Goal: Information Seeking & Learning: Learn about a topic

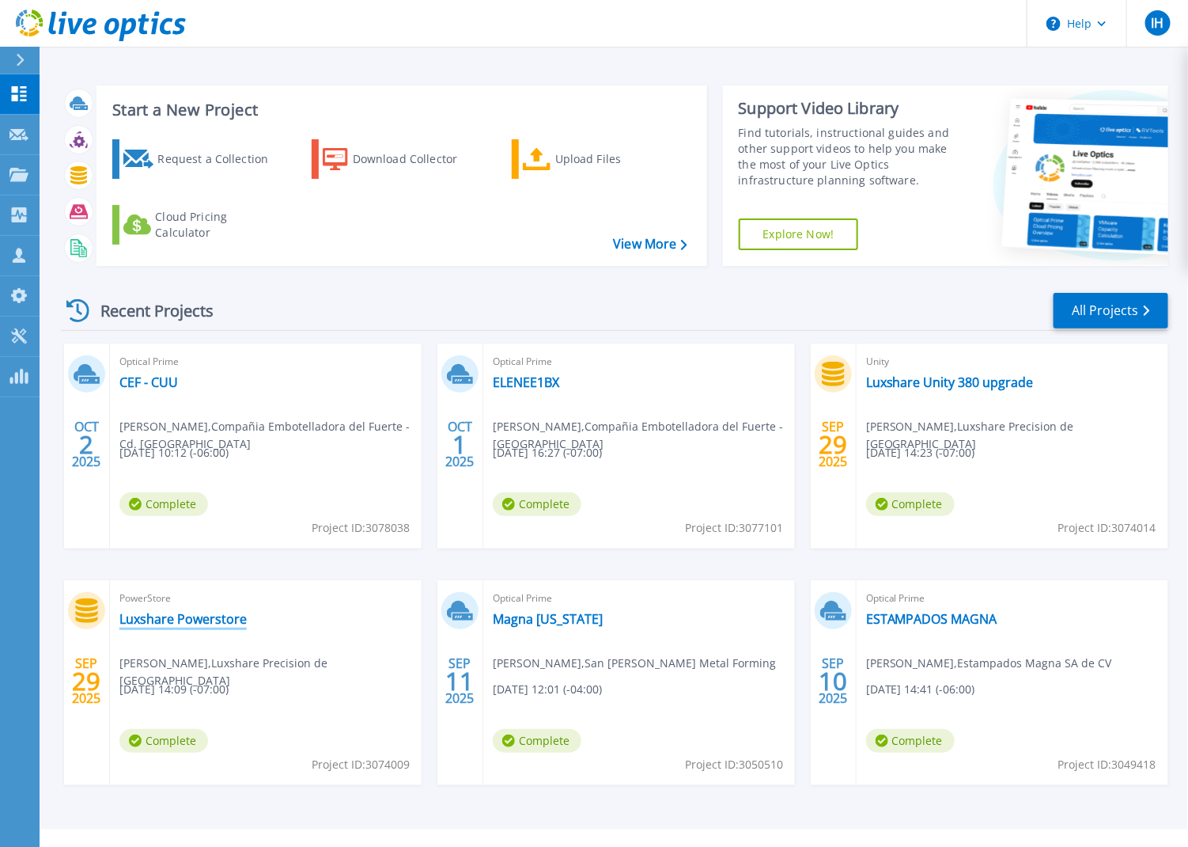
click at [195, 622] on link "Luxshare Powerstore" at bounding box center [182, 619] width 127 height 16
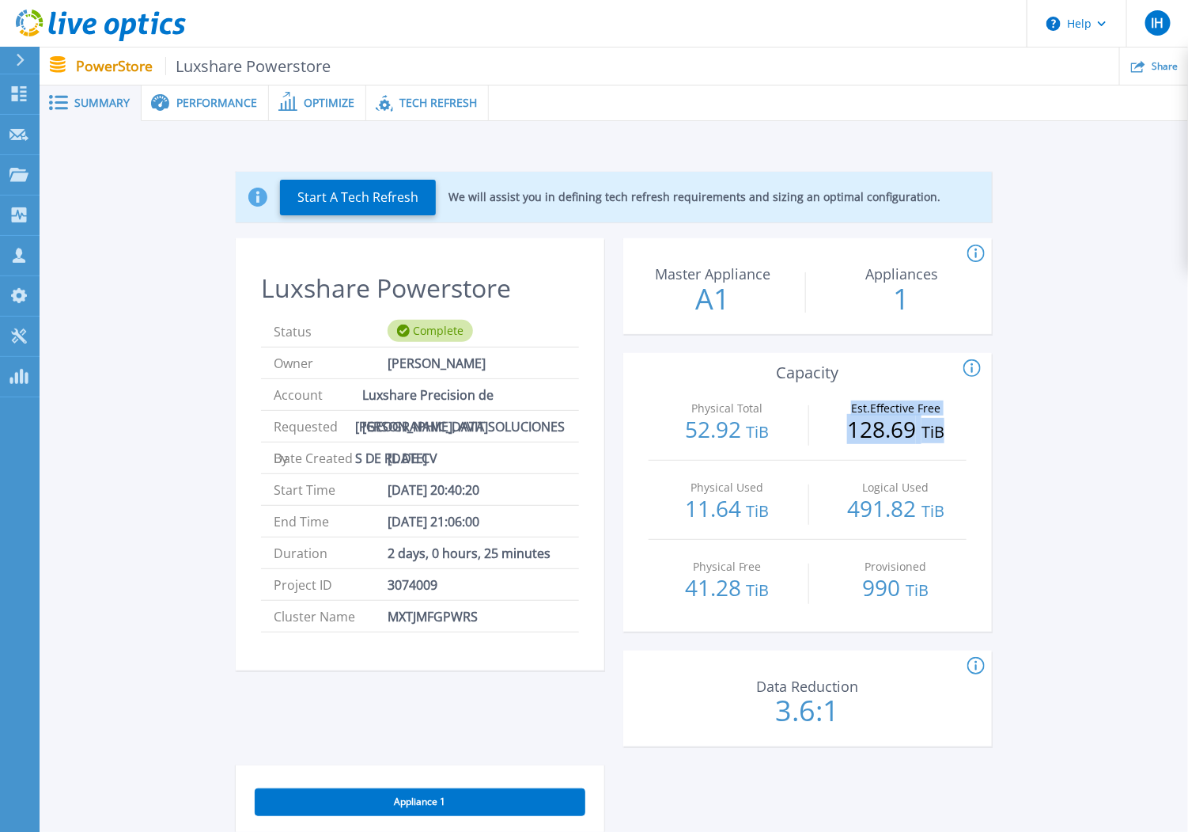
drag, startPoint x: 944, startPoint y: 426, endPoint x: 802, endPoint y: 434, distance: 141.9
click at [802, 434] on div "Physical Total 52.92 TiB Est.Effective Free 128.69 TiB" at bounding box center [808, 420] width 318 height 79
click at [937, 452] on div "Est.Effective Free 128.69 TiB" at bounding box center [896, 420] width 142 height 79
drag, startPoint x: 949, startPoint y: 430, endPoint x: 834, endPoint y: 434, distance: 115.6
click at [834, 434] on p "128.69 TiB" at bounding box center [896, 430] width 142 height 25
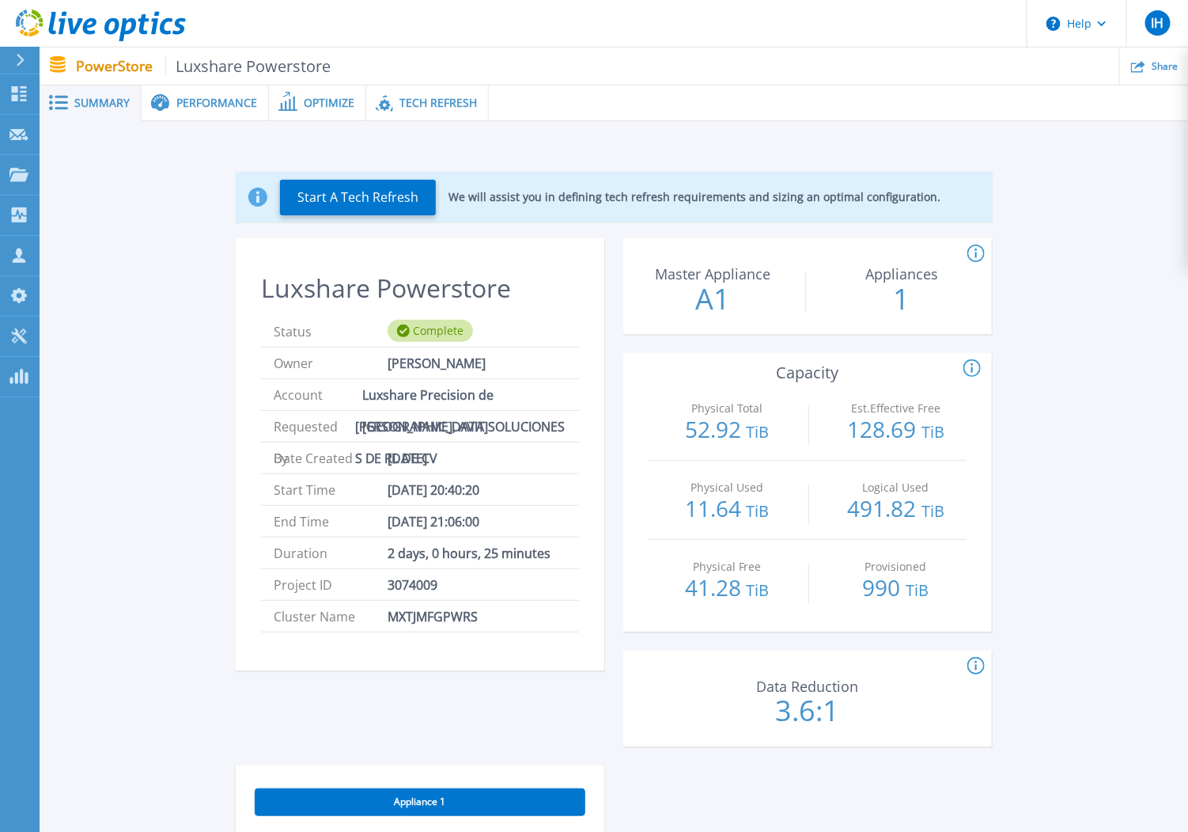
click at [209, 114] on div "Performance" at bounding box center [205, 103] width 127 height 36
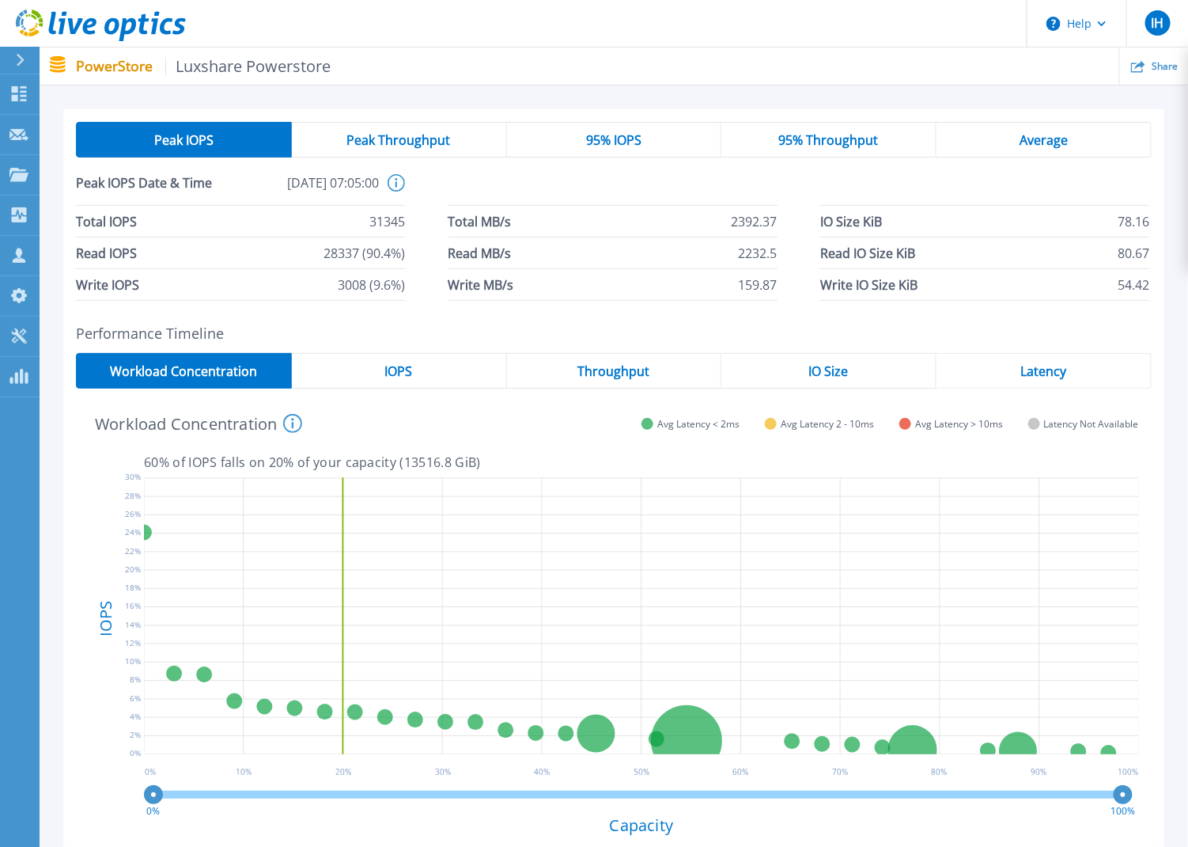
scroll to position [210, 0]
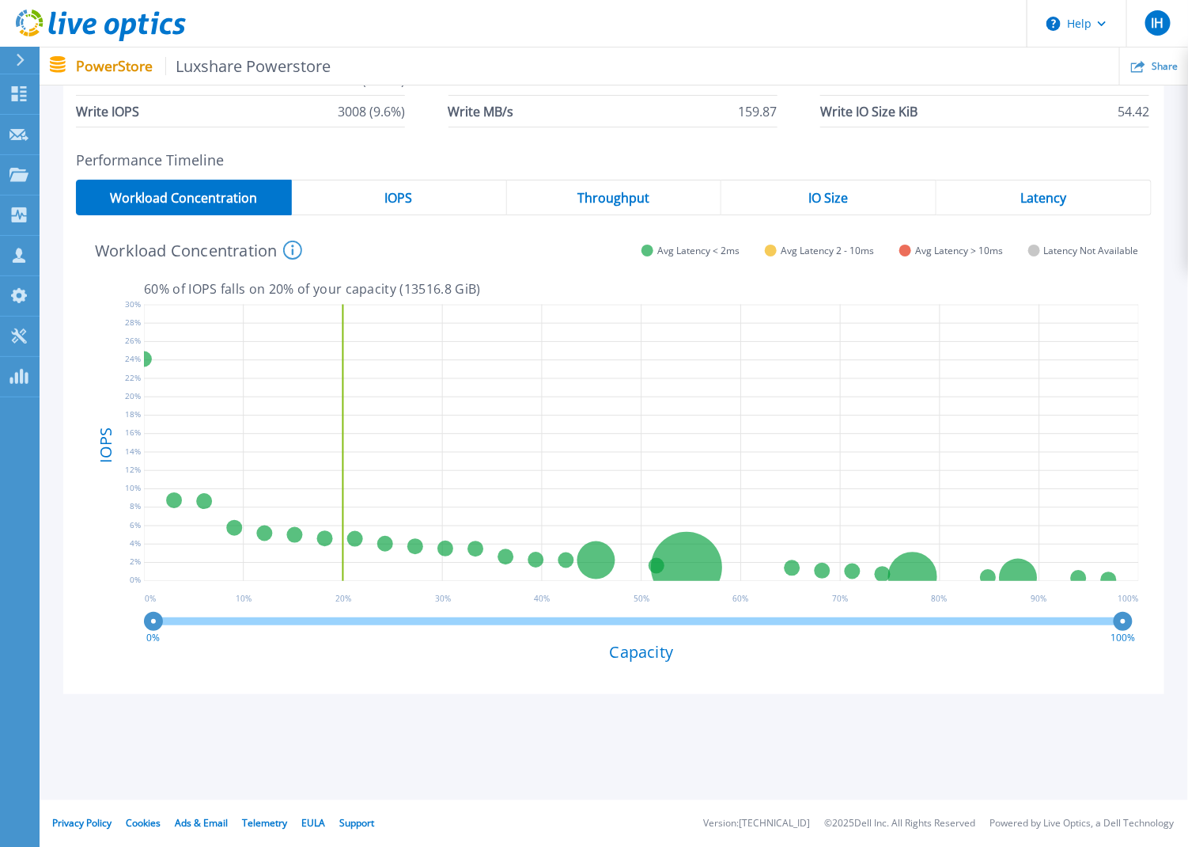
click at [416, 197] on div "IOPS" at bounding box center [399, 198] width 215 height 36
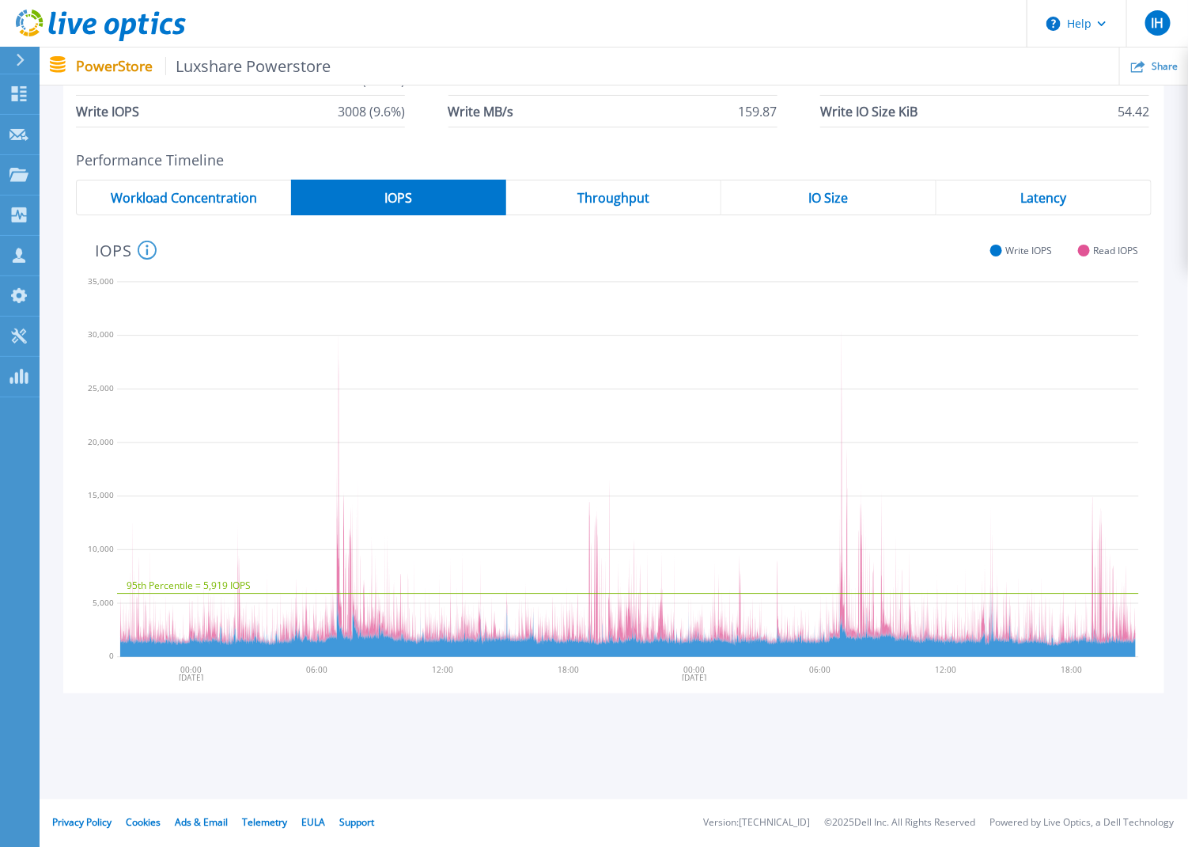
scroll to position [210, 0]
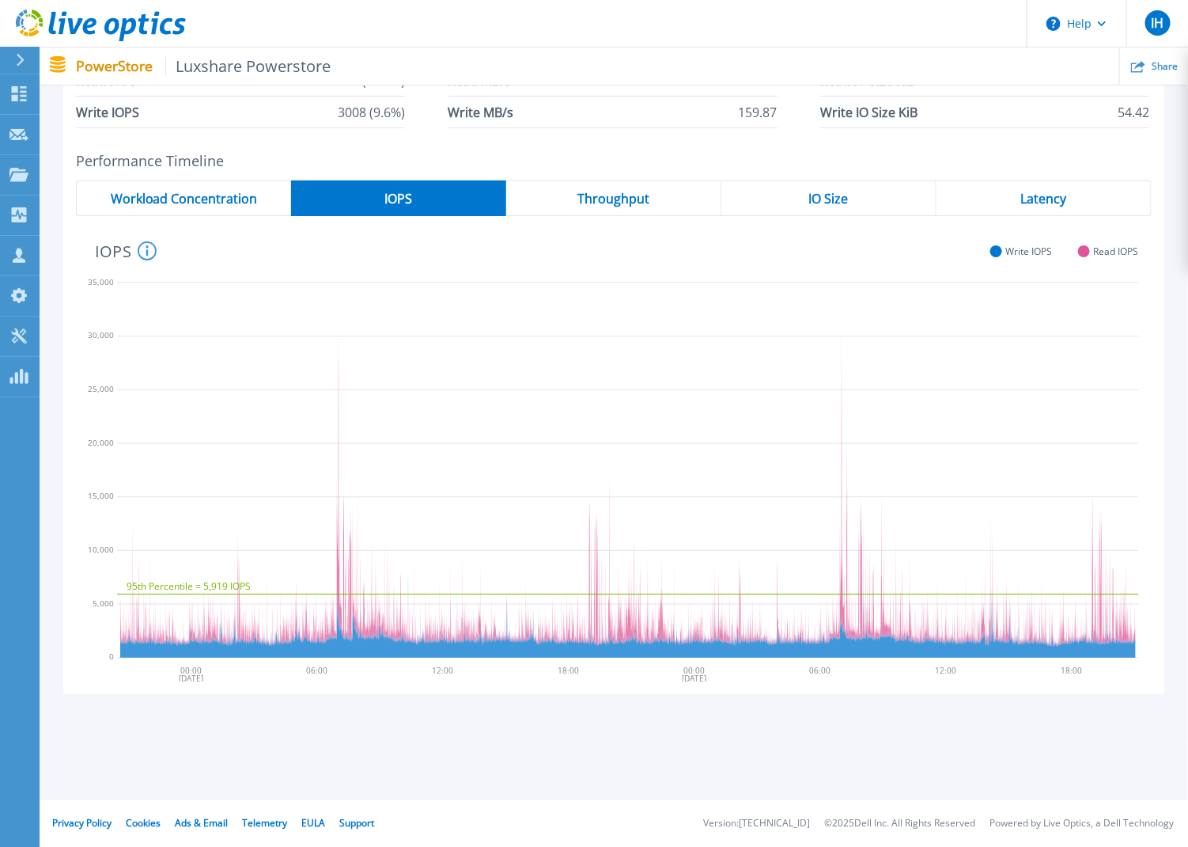
click at [1035, 212] on div "Latency" at bounding box center [1044, 198] width 215 height 36
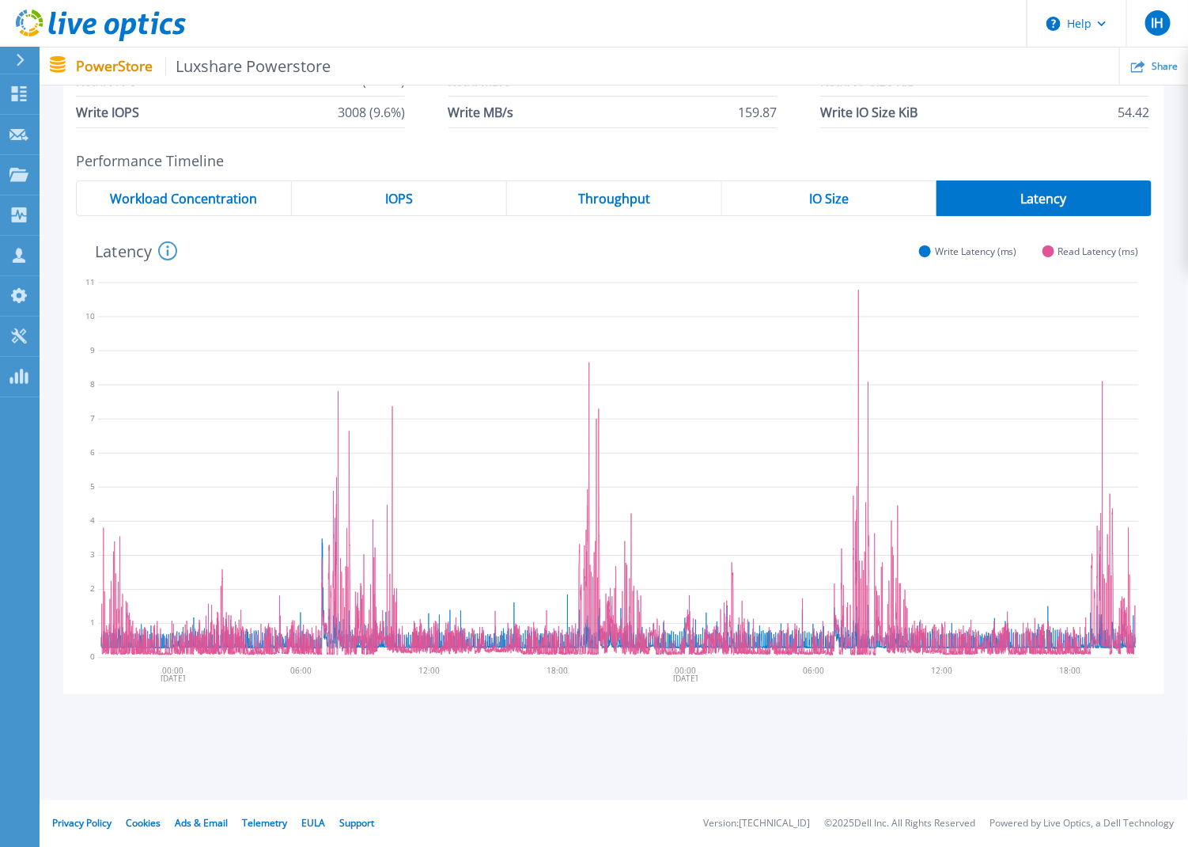
drag, startPoint x: 344, startPoint y: 661, endPoint x: 333, endPoint y: 675, distance: 18.0
click at [333, 675] on div "Read 0.32 ms 09:00:00 09/28/2025 09/29/2025 00:00 06:00 12:00 18:00 00:00 06:00…" at bounding box center [614, 455] width 1076 height 453
click at [462, 429] on icon at bounding box center [618, 468] width 1041 height 396
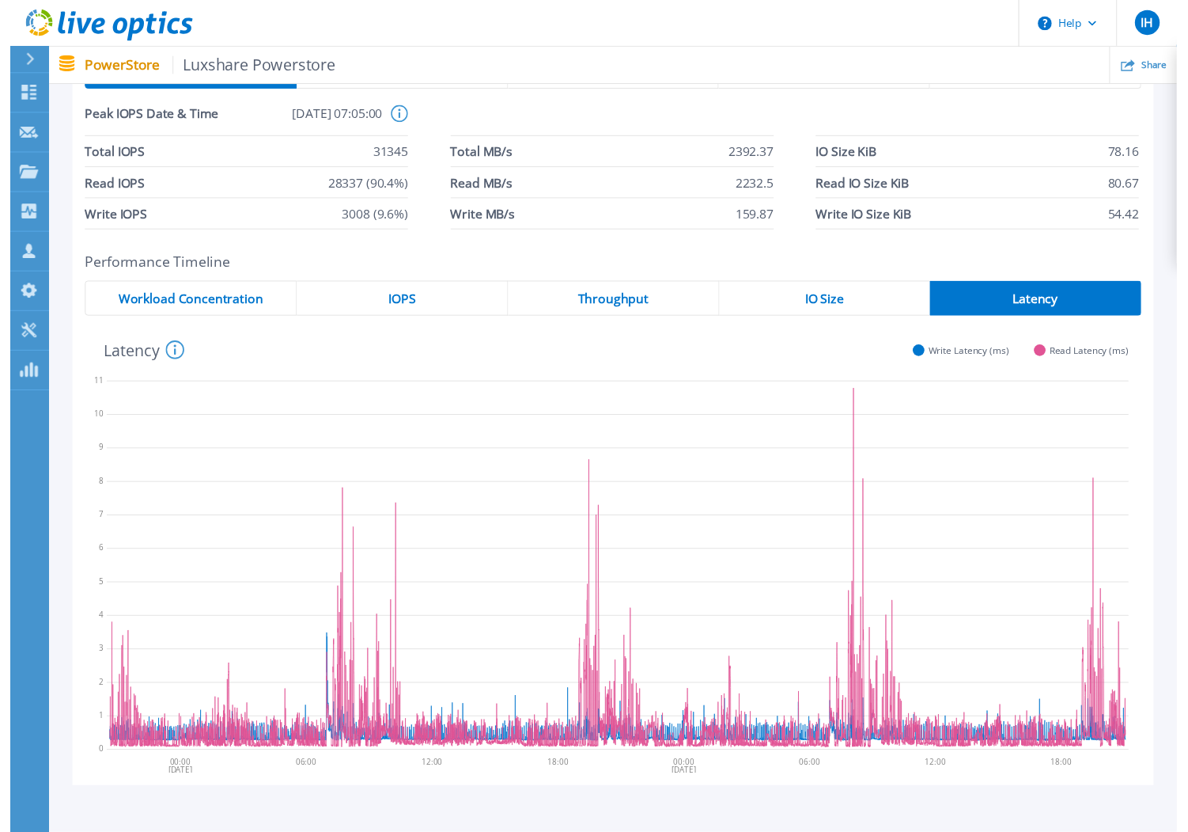
scroll to position [0, 0]
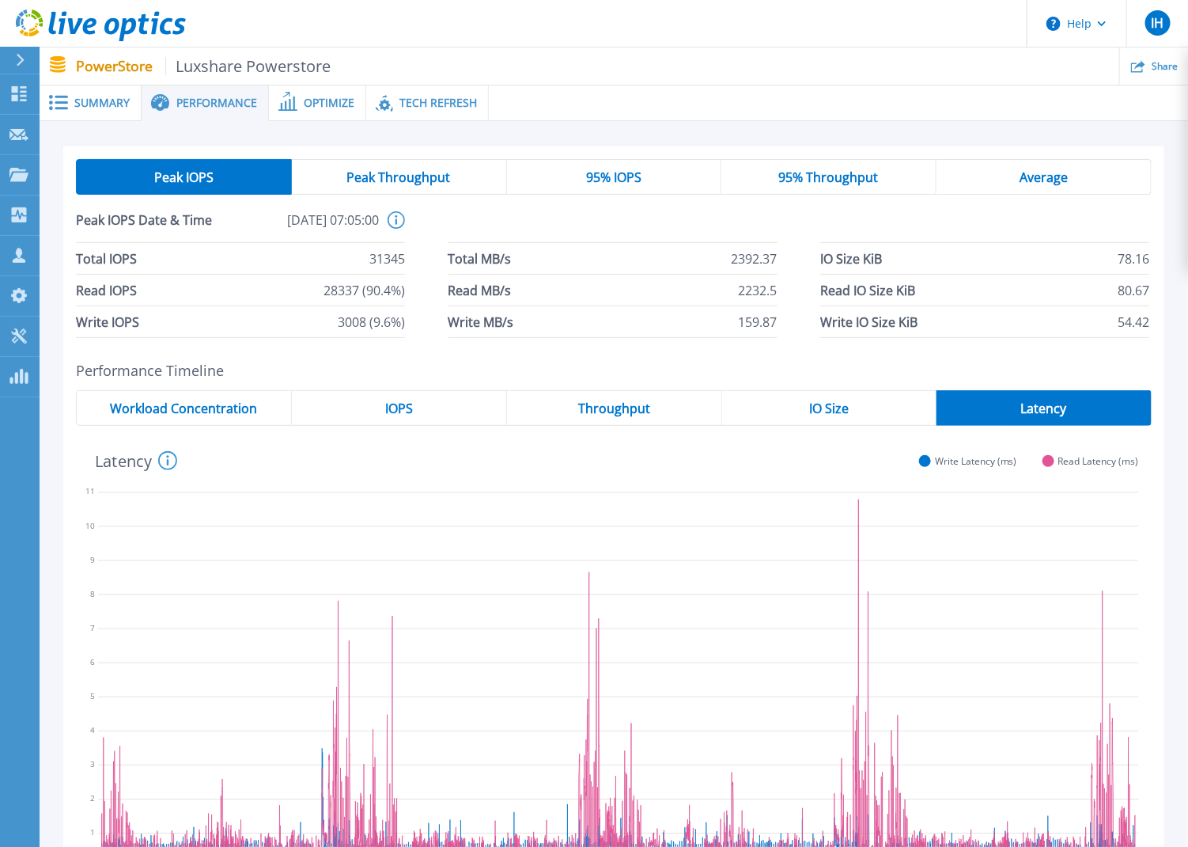
click at [100, 104] on span "Summary" at bounding box center [101, 102] width 55 height 11
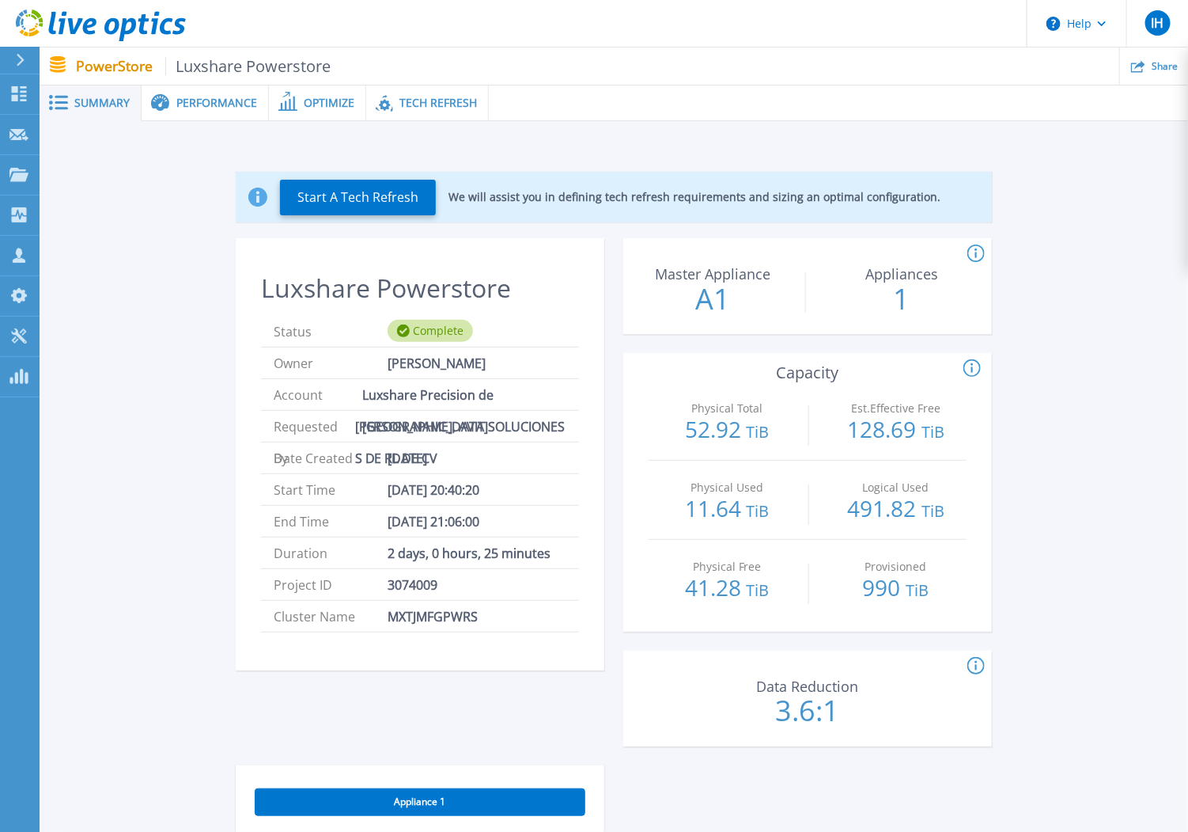
click at [218, 115] on div "Performance" at bounding box center [205, 103] width 127 height 36
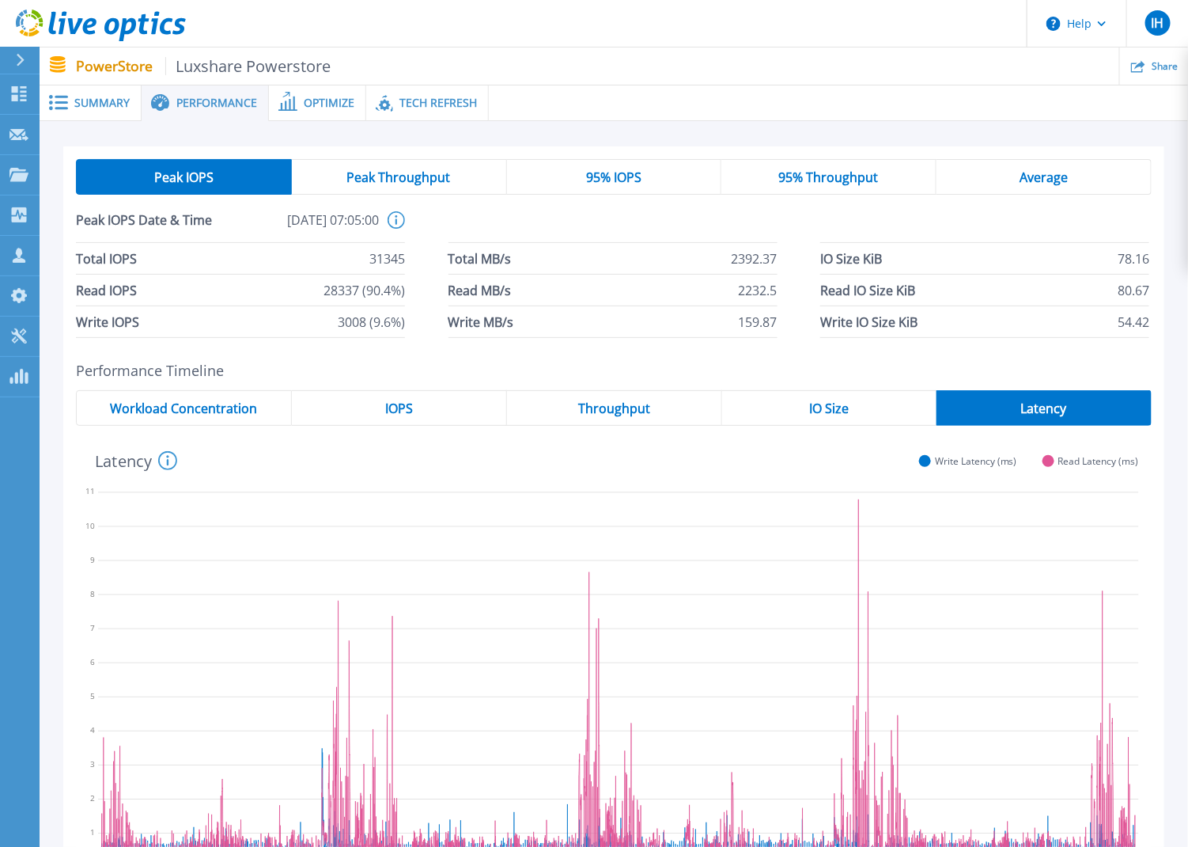
click at [304, 106] on span "Optimize" at bounding box center [329, 102] width 51 height 11
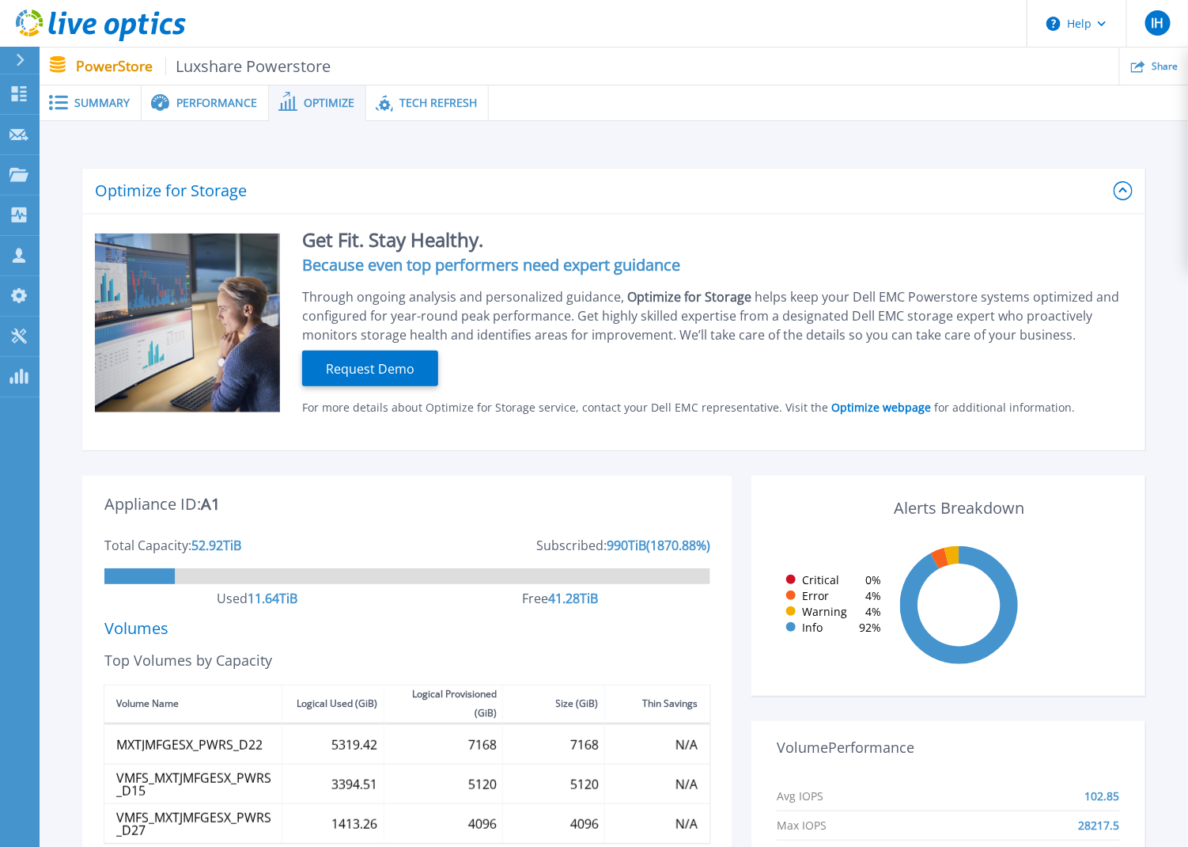
click at [383, 94] on icon at bounding box center [384, 103] width 17 height 18
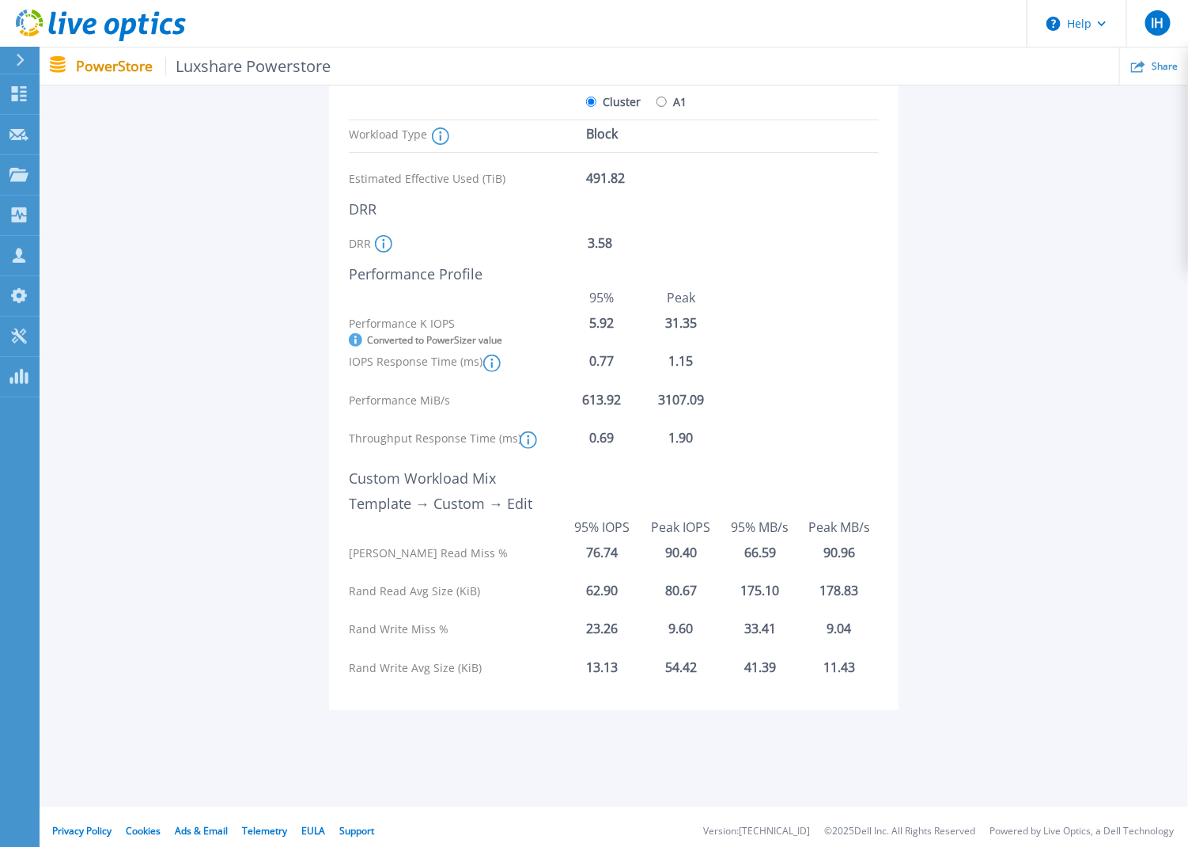
scroll to position [233, 0]
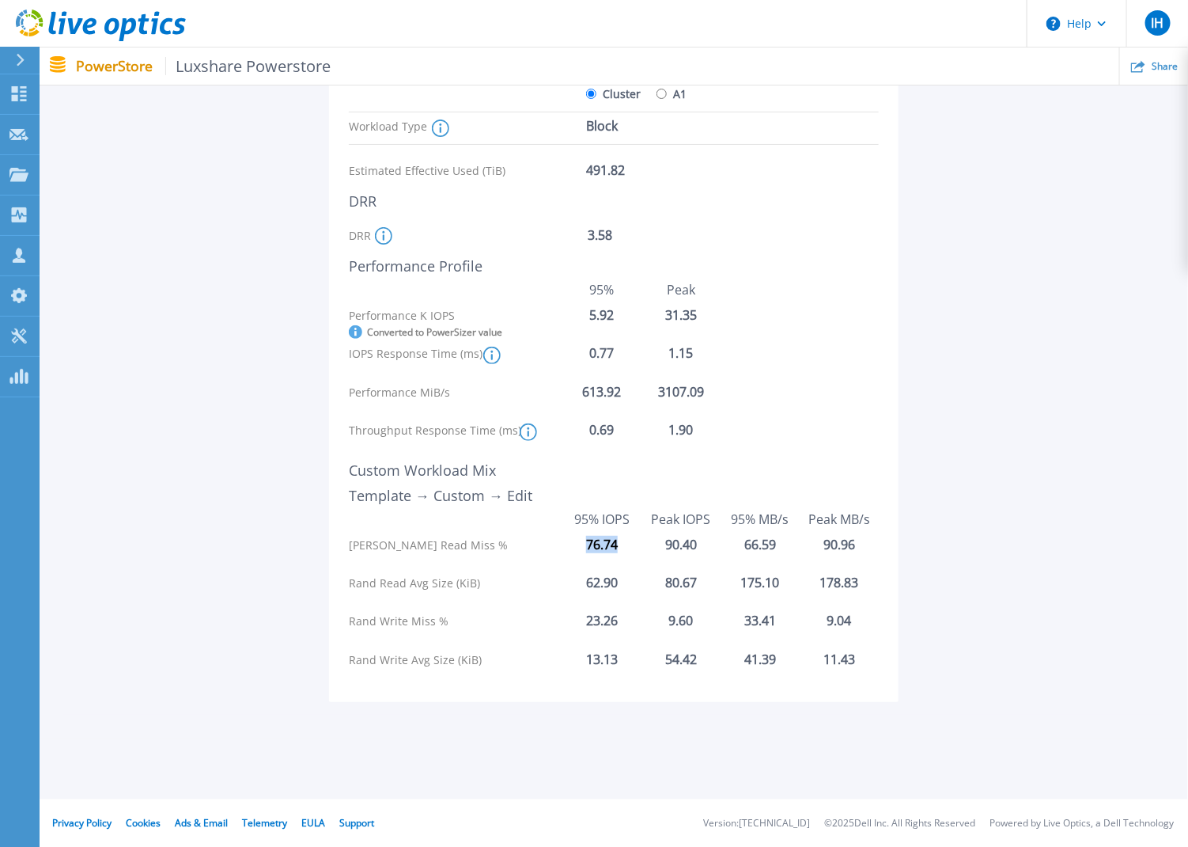
drag, startPoint x: 583, startPoint y: 540, endPoint x: 627, endPoint y: 552, distance: 45.9
click at [627, 552] on div "Rand Read Miss % 76.74 90.40 66.59 90.96" at bounding box center [614, 552] width 530 height 30
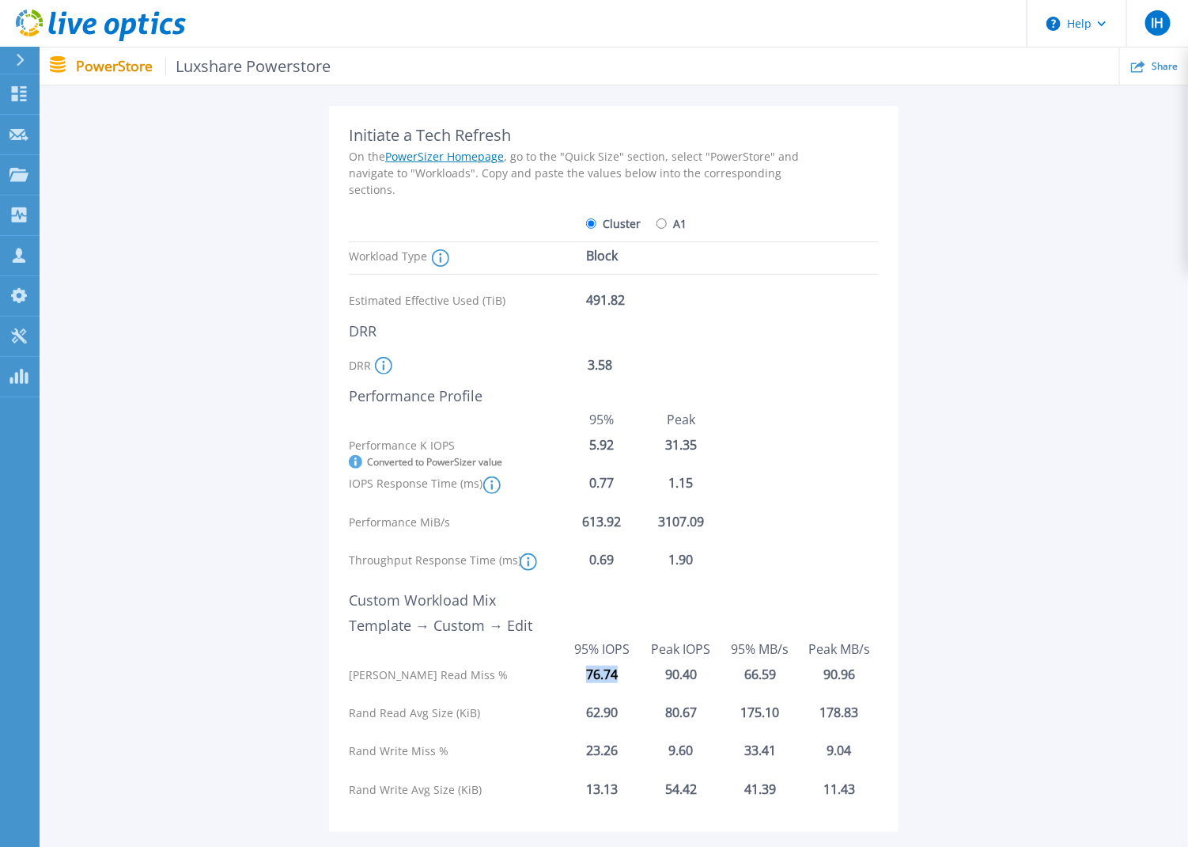
scroll to position [0, 0]
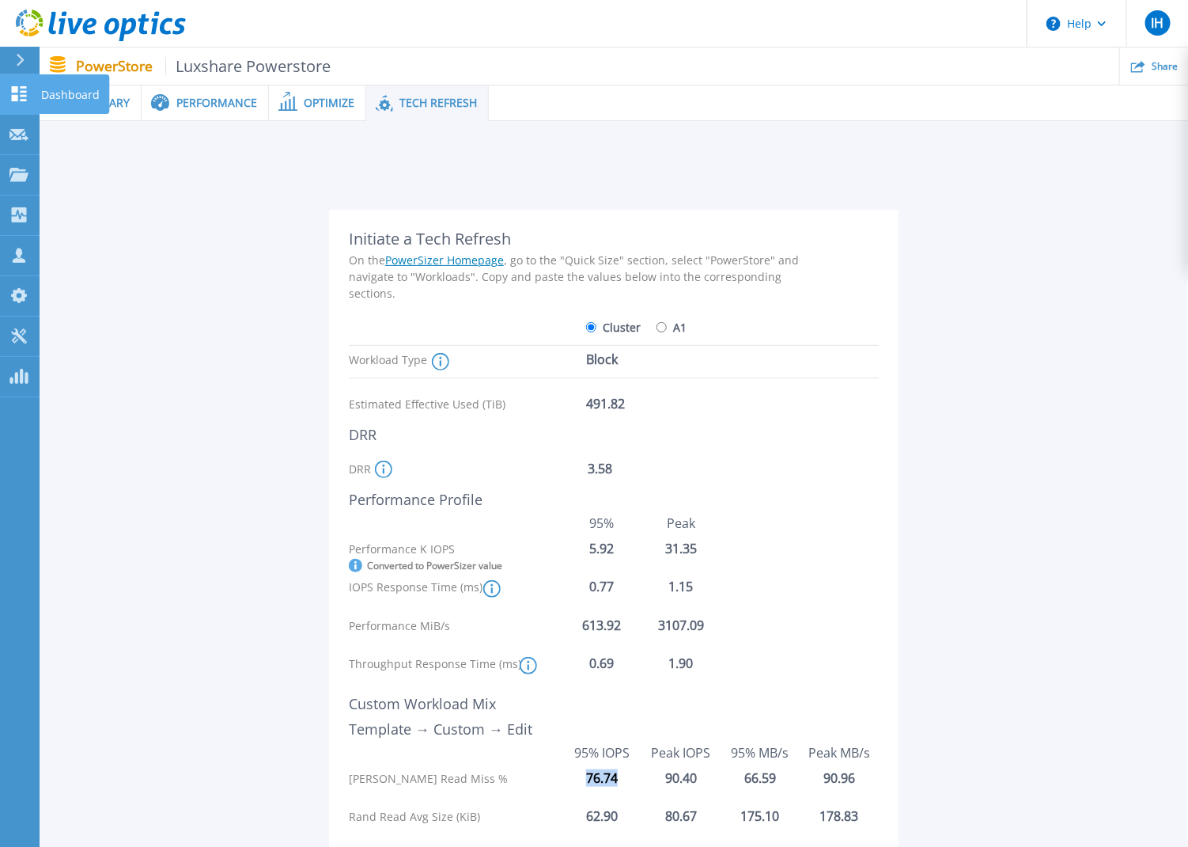
click at [102, 89] on div "Dashboard" at bounding box center [74, 94] width 70 height 40
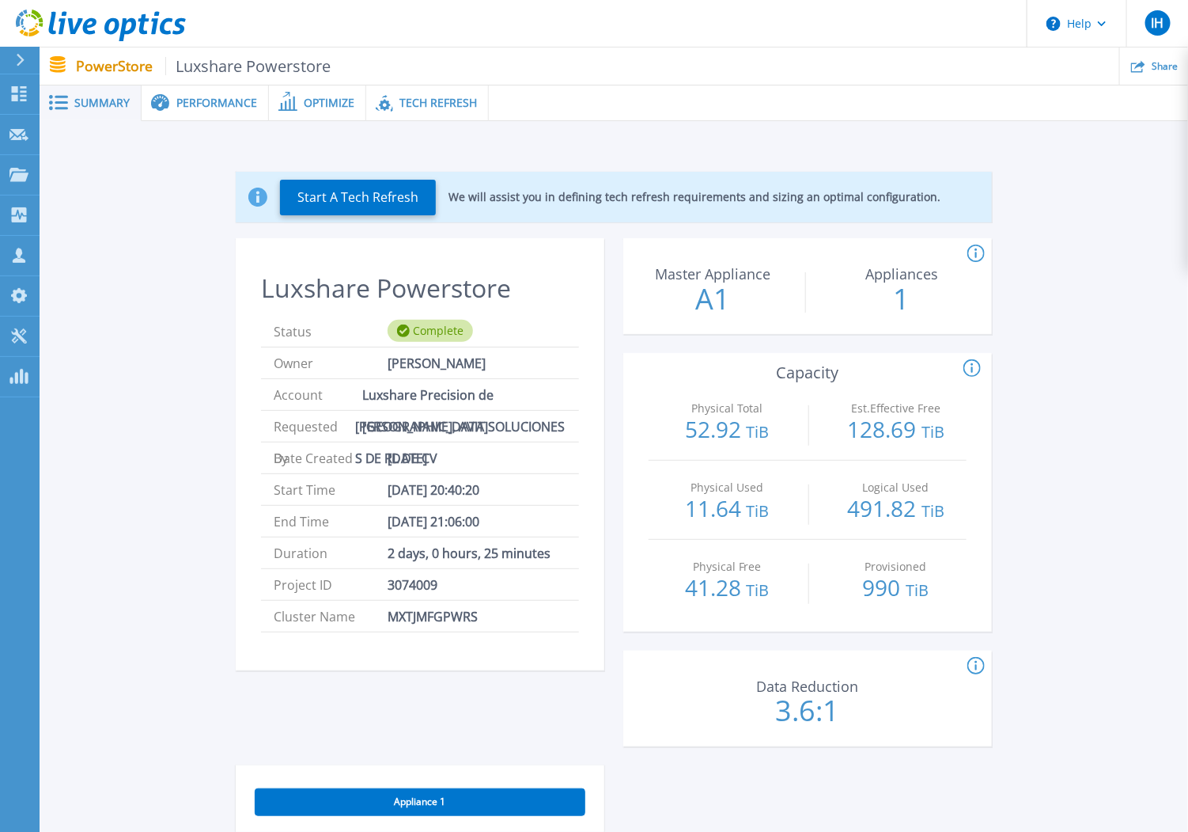
click at [193, 93] on div "Performance" at bounding box center [205, 103] width 127 height 36
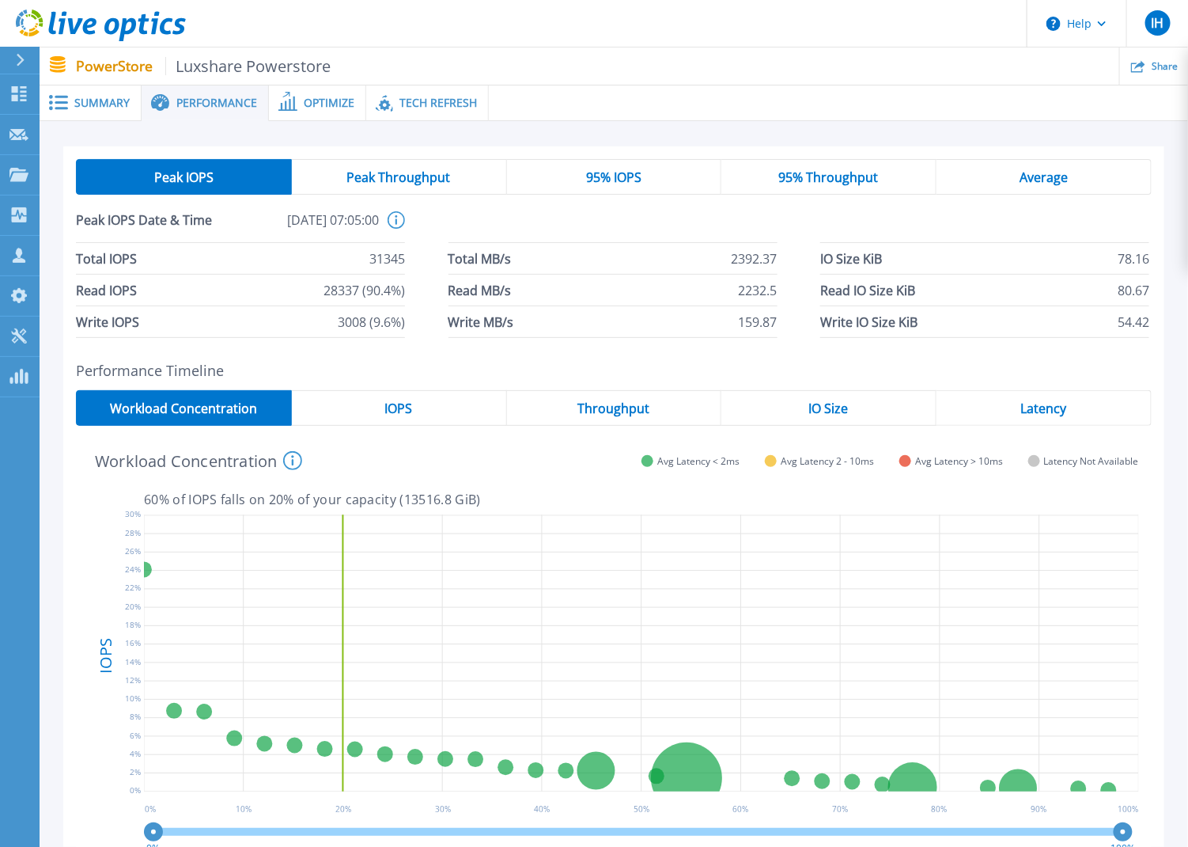
click at [320, 104] on span "Optimize" at bounding box center [329, 102] width 51 height 11
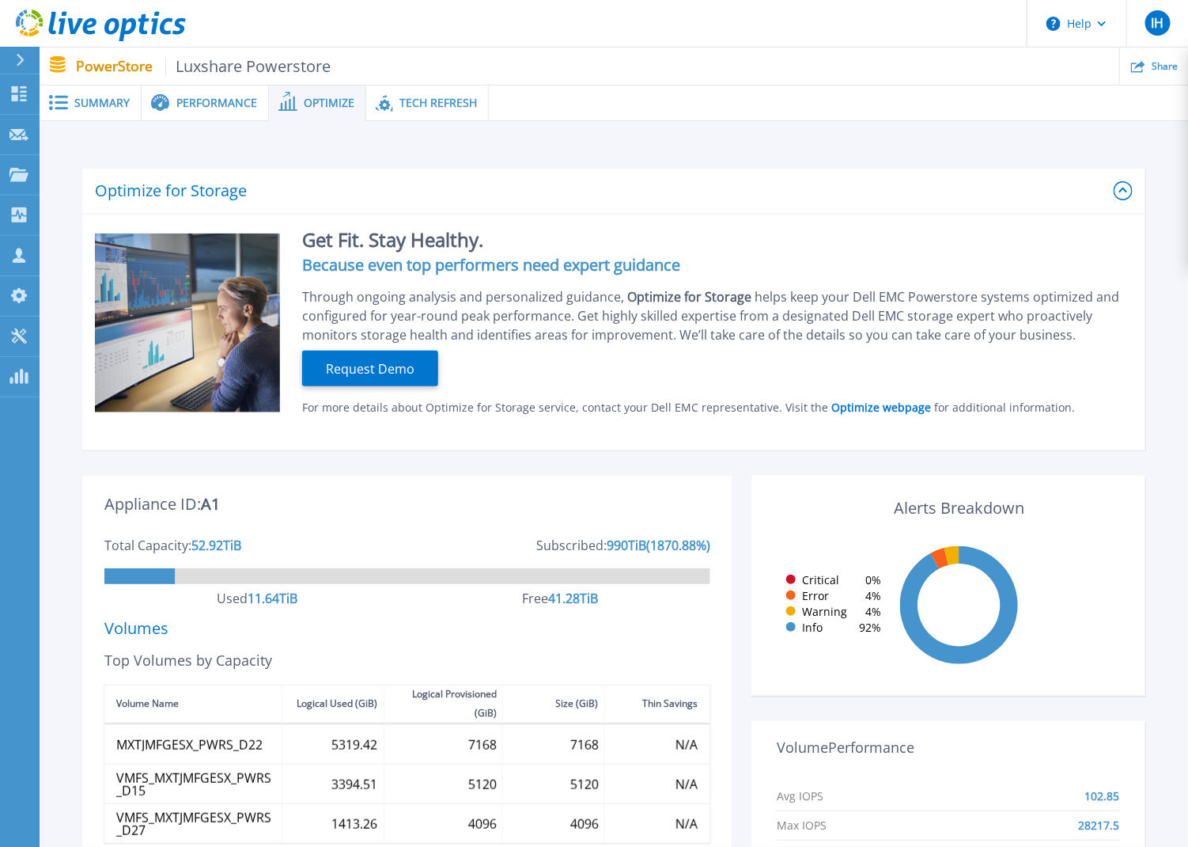
click at [424, 104] on span "Tech Refresh" at bounding box center [439, 102] width 78 height 11
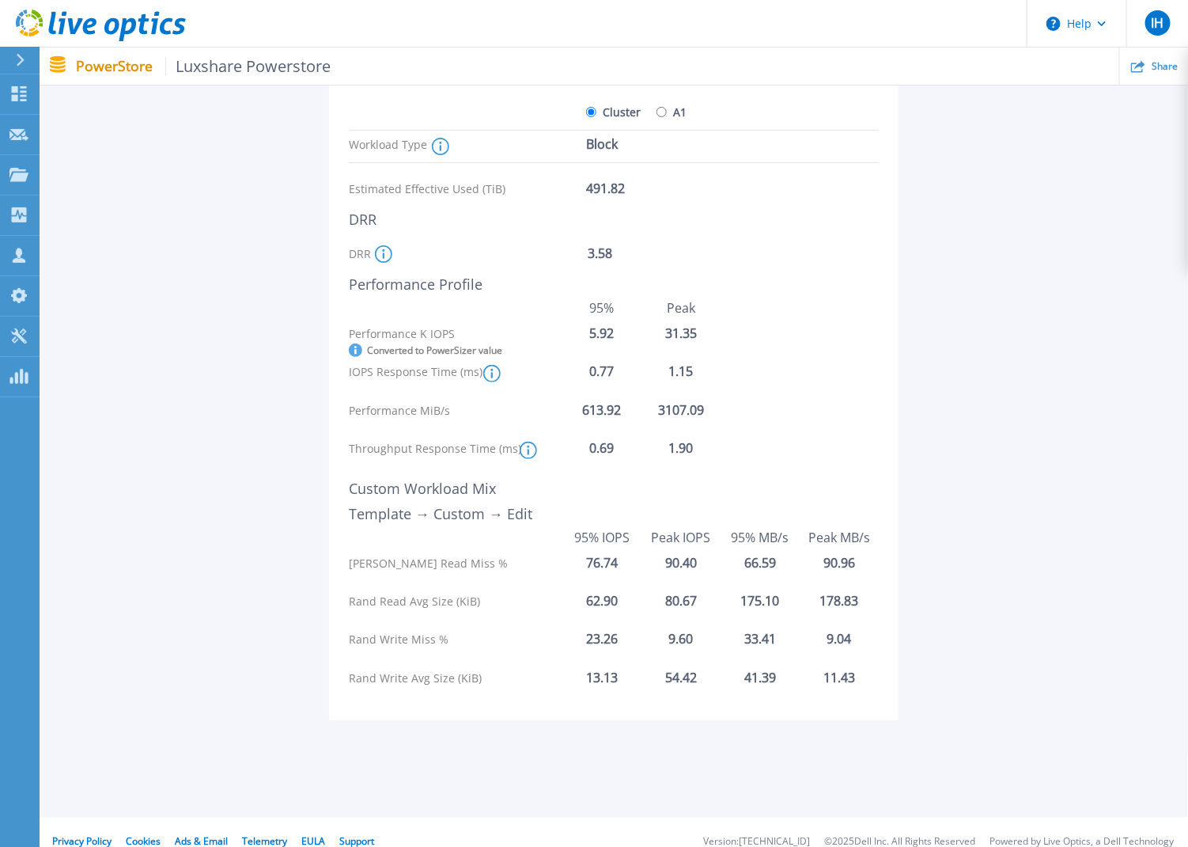
scroll to position [233, 0]
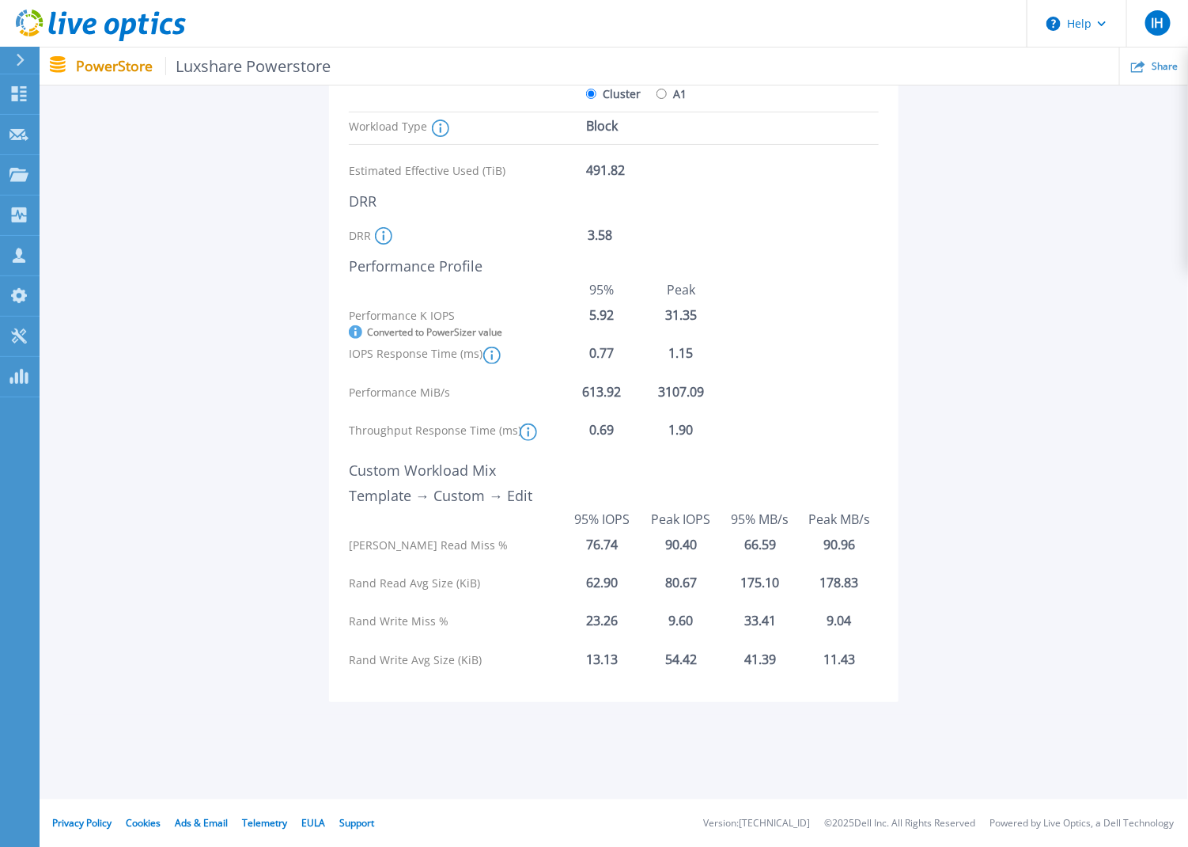
click at [385, 231] on icon at bounding box center [383, 235] width 17 height 17
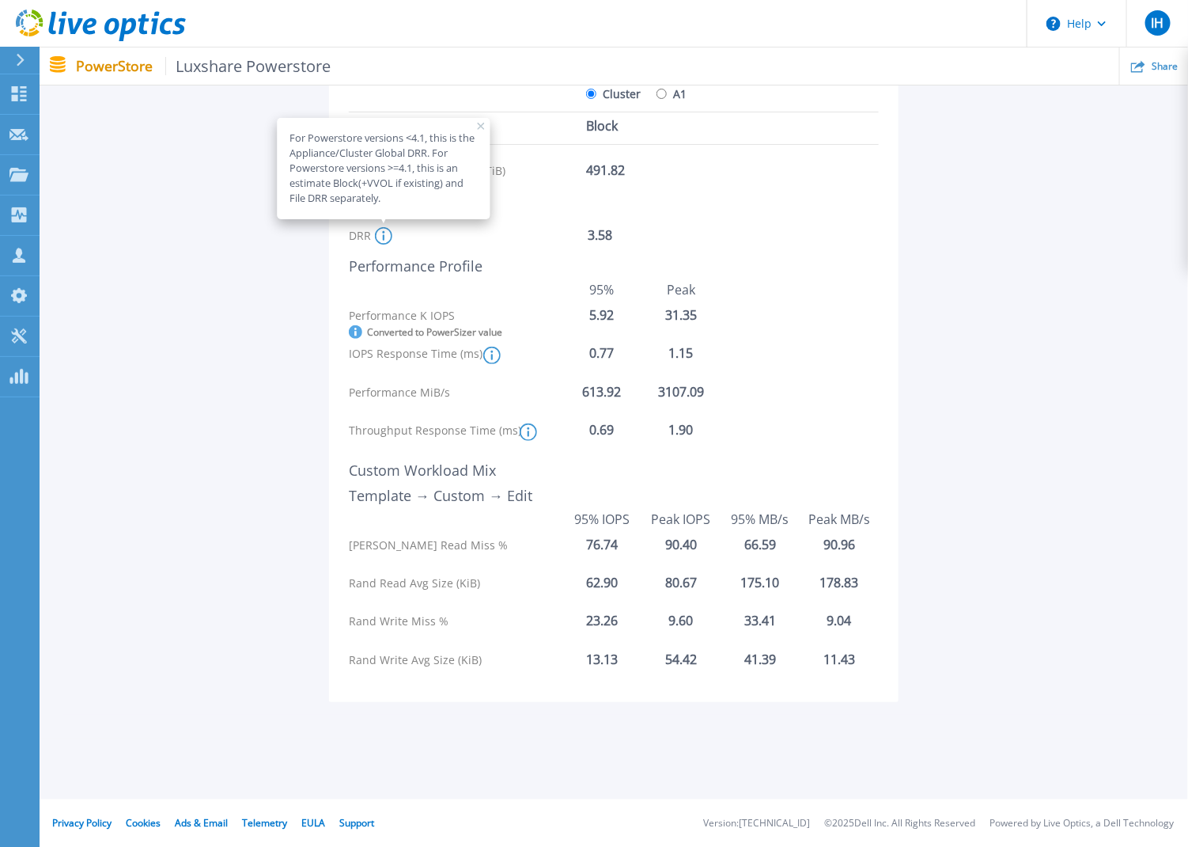
click at [807, 255] on div "Initiate a Tech Refresh On the PowerSizer Homepage , go to the "Quick Size" sec…" at bounding box center [582, 339] width 467 height 686
click at [737, 219] on div "Initiate a Tech Refresh On the PowerSizer Homepage , go to the "Quick Size" sec…" at bounding box center [582, 339] width 467 height 686
click at [485, 131] on div "For Powerstore versions <4.1, this is the Appliance/Cluster Global DRR. For Pow…" at bounding box center [384, 168] width 213 height 101
click at [477, 126] on icon at bounding box center [481, 127] width 8 height 8
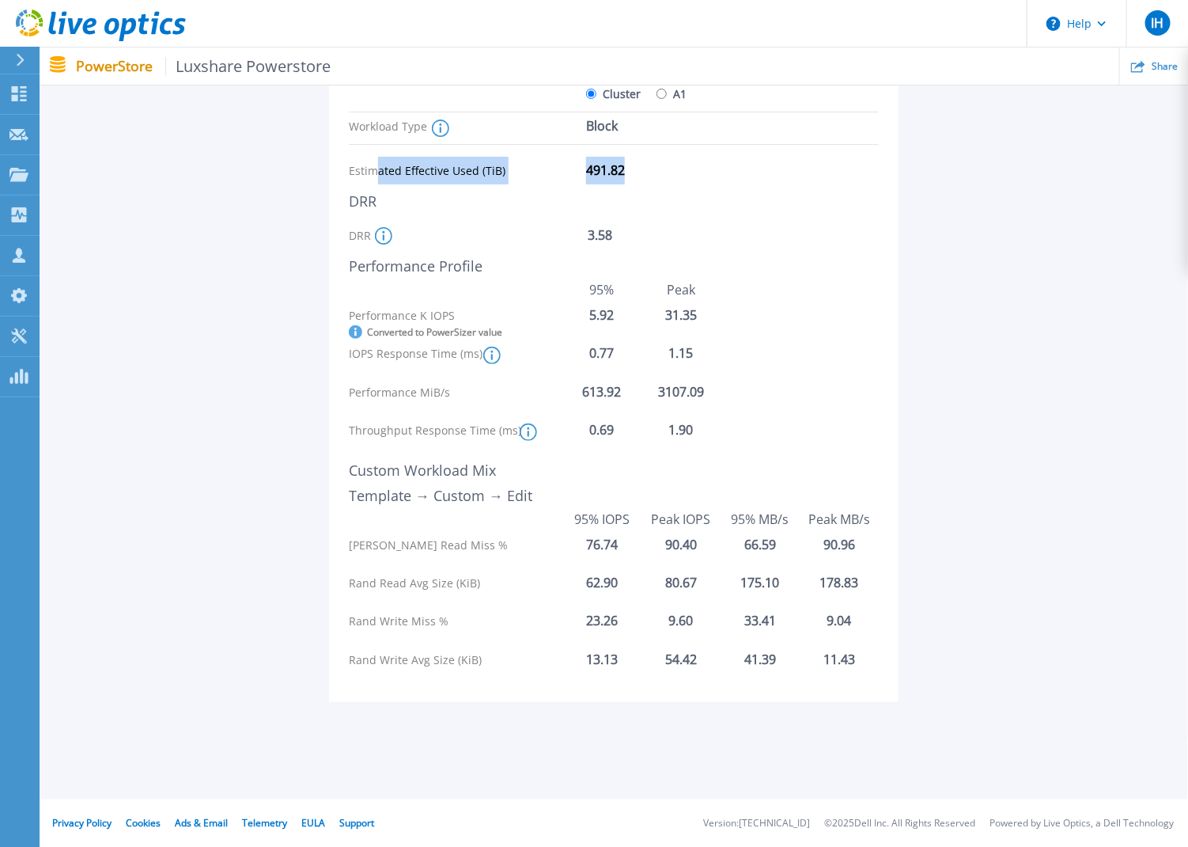
drag, startPoint x: 376, startPoint y: 177, endPoint x: 680, endPoint y: 175, distance: 303.8
click at [680, 175] on div "Estimated Effective Used (TiB) 491.82" at bounding box center [582, 171] width 467 height 28
click at [763, 423] on div "Throughput Response Time (ms) Latency is the overall Appliance or Cluster level…" at bounding box center [614, 438] width 530 height 30
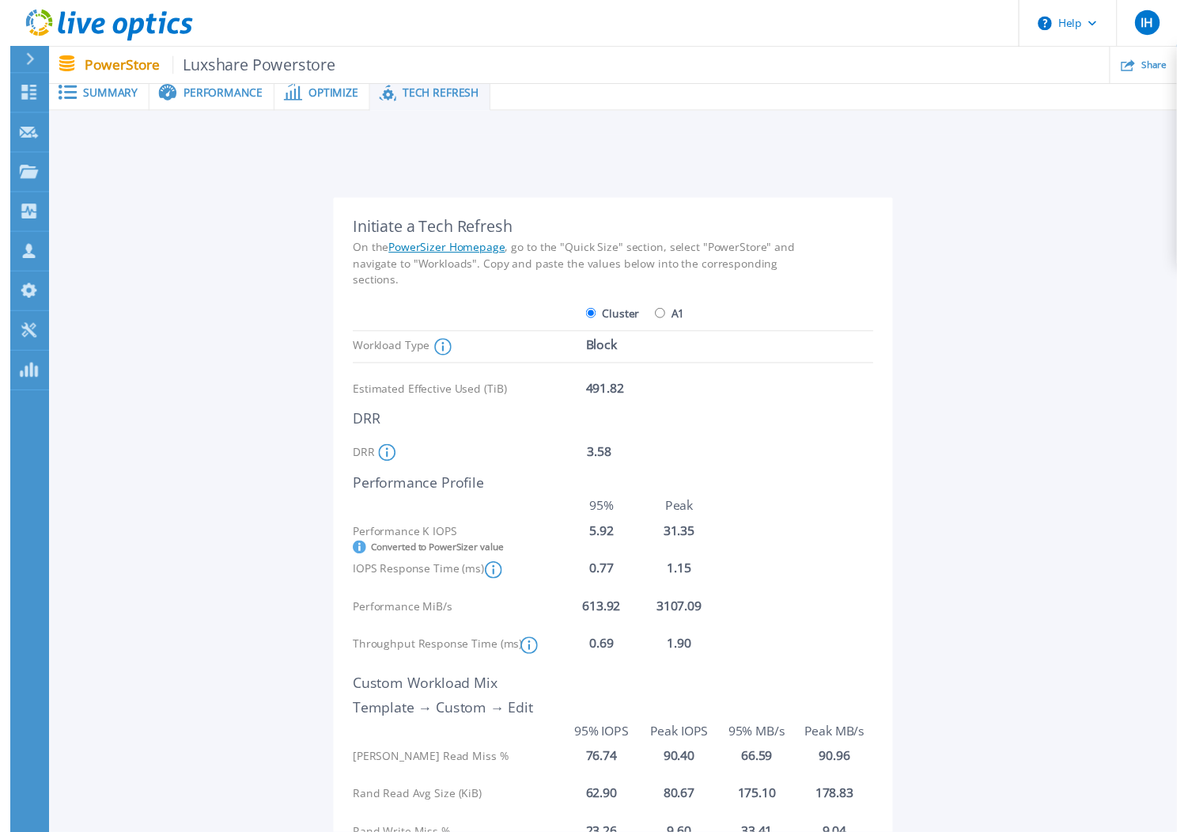
scroll to position [0, 0]
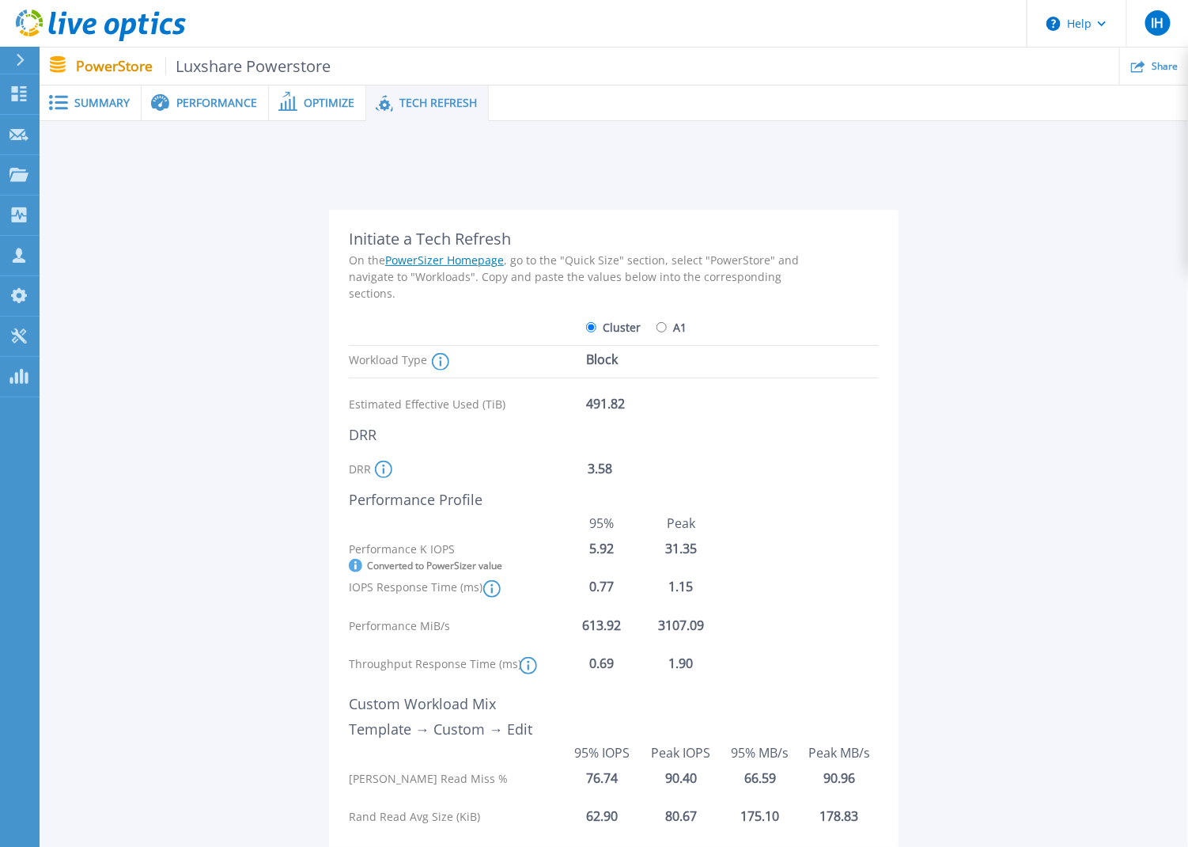
click at [75, 112] on div "Summary" at bounding box center [91, 103] width 102 height 36
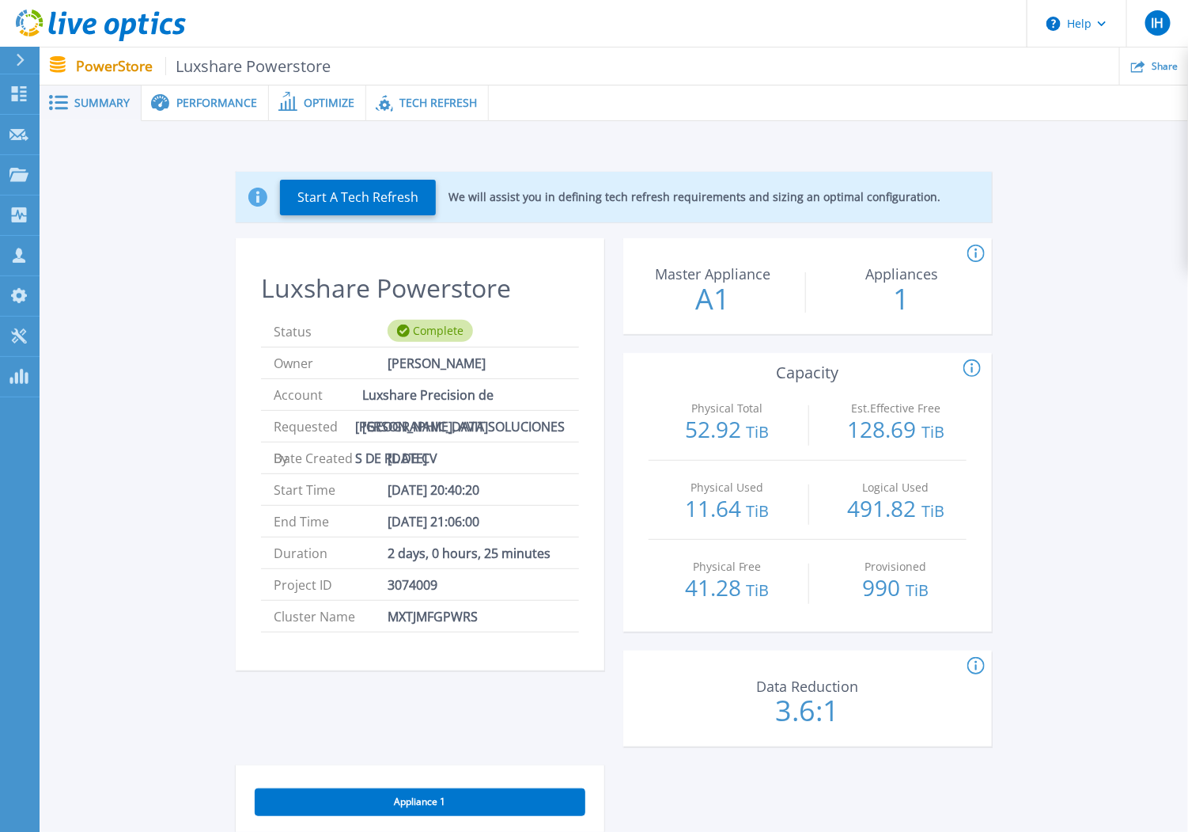
click at [209, 112] on div "Performance" at bounding box center [205, 103] width 127 height 36
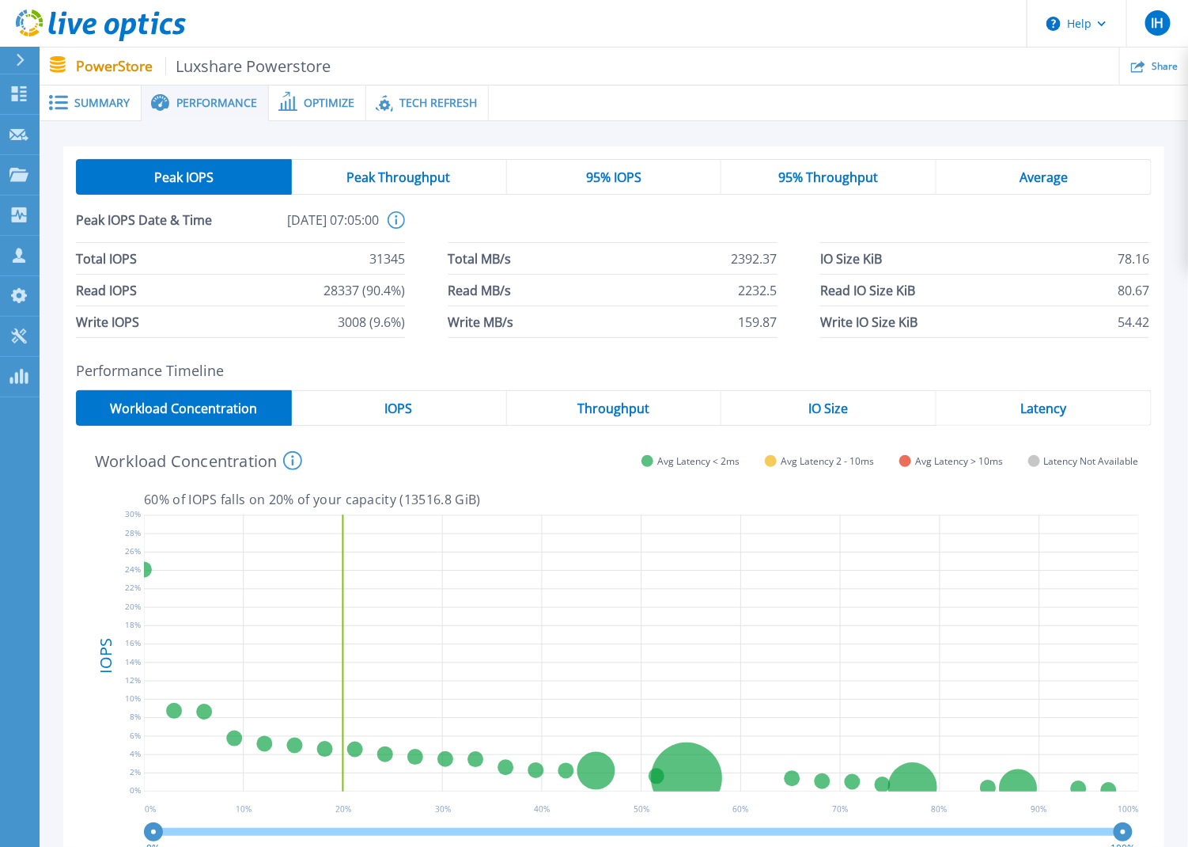
click at [310, 100] on span "Optimize" at bounding box center [329, 102] width 51 height 11
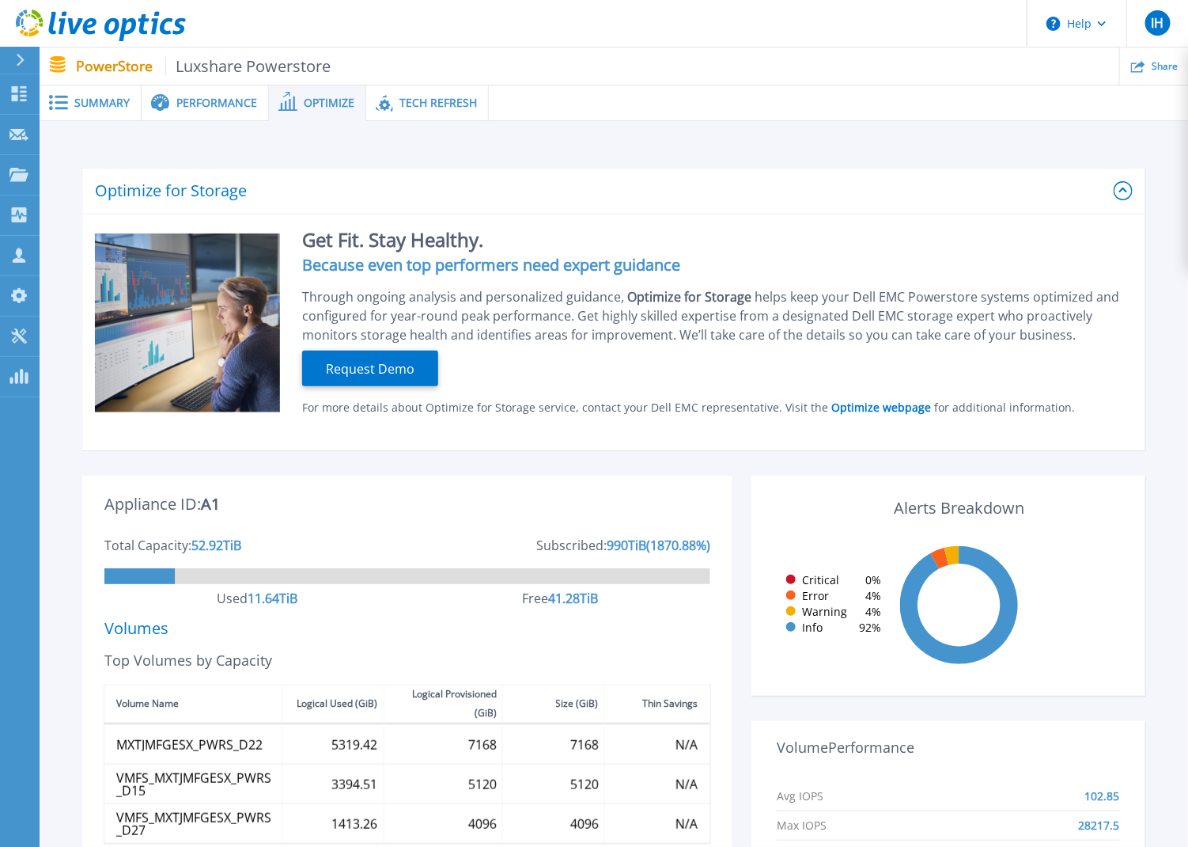
click at [107, 89] on div "Summary" at bounding box center [91, 103] width 102 height 36
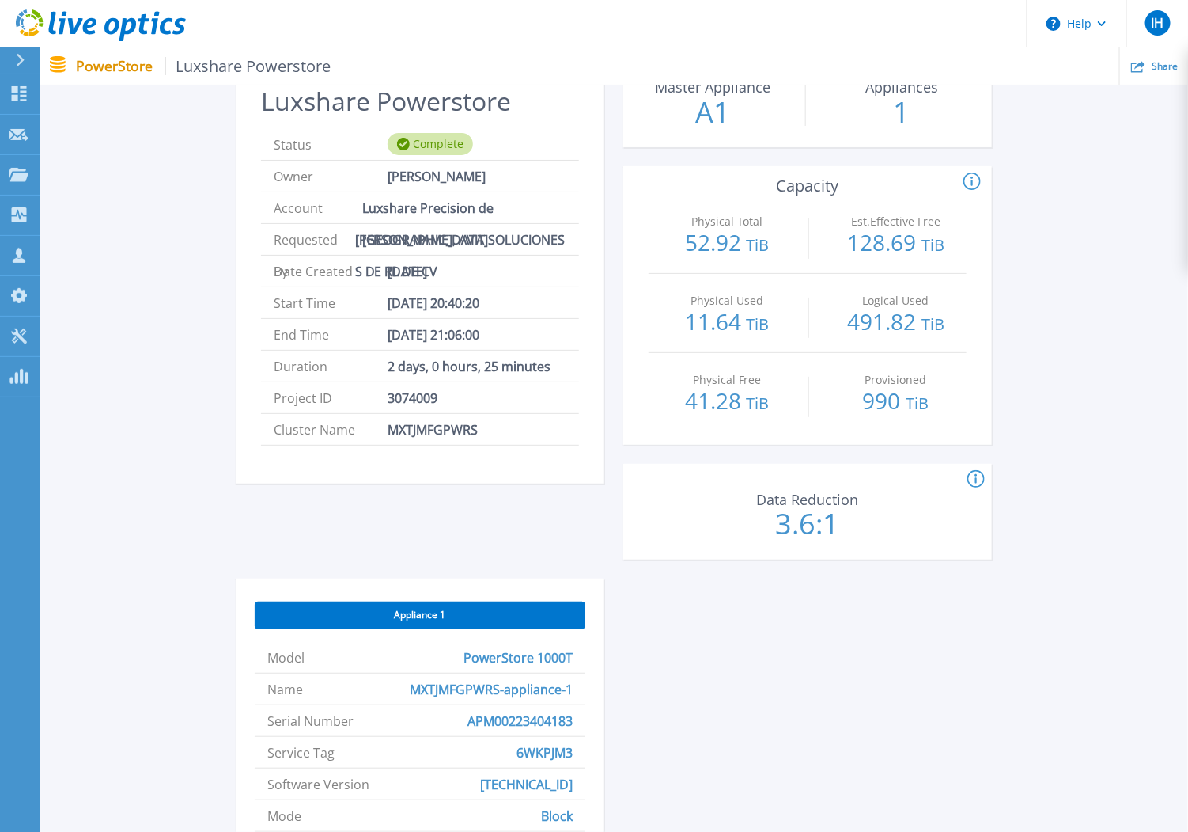
scroll to position [254, 0]
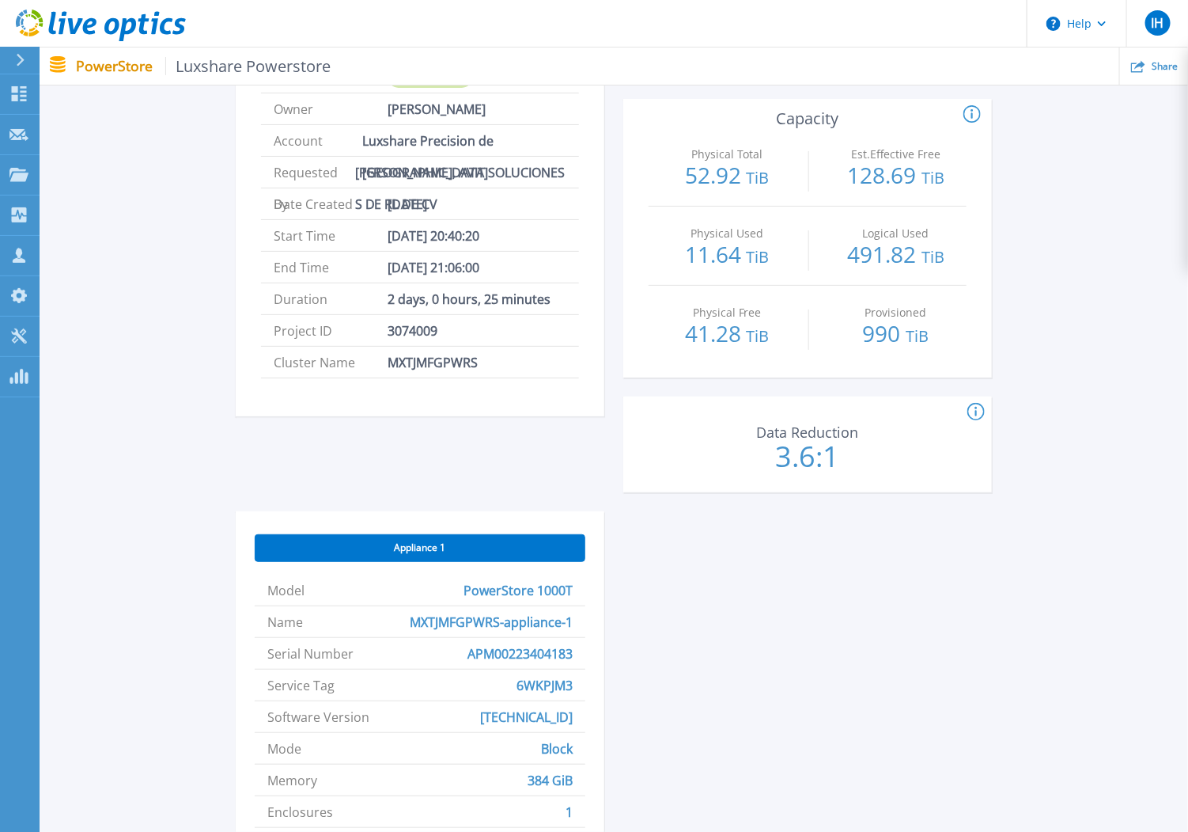
click at [427, 206] on span "Sep 29, 2025" at bounding box center [408, 203] width 40 height 31
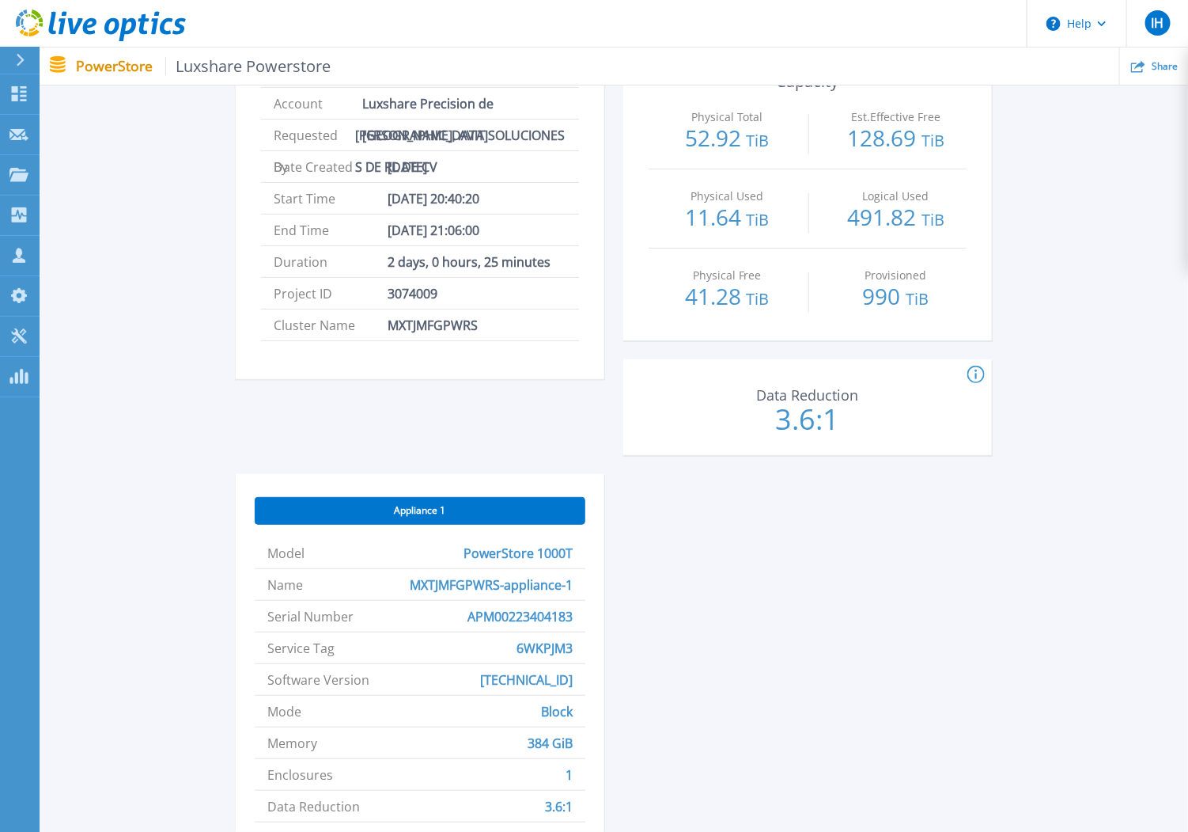
scroll to position [429, 0]
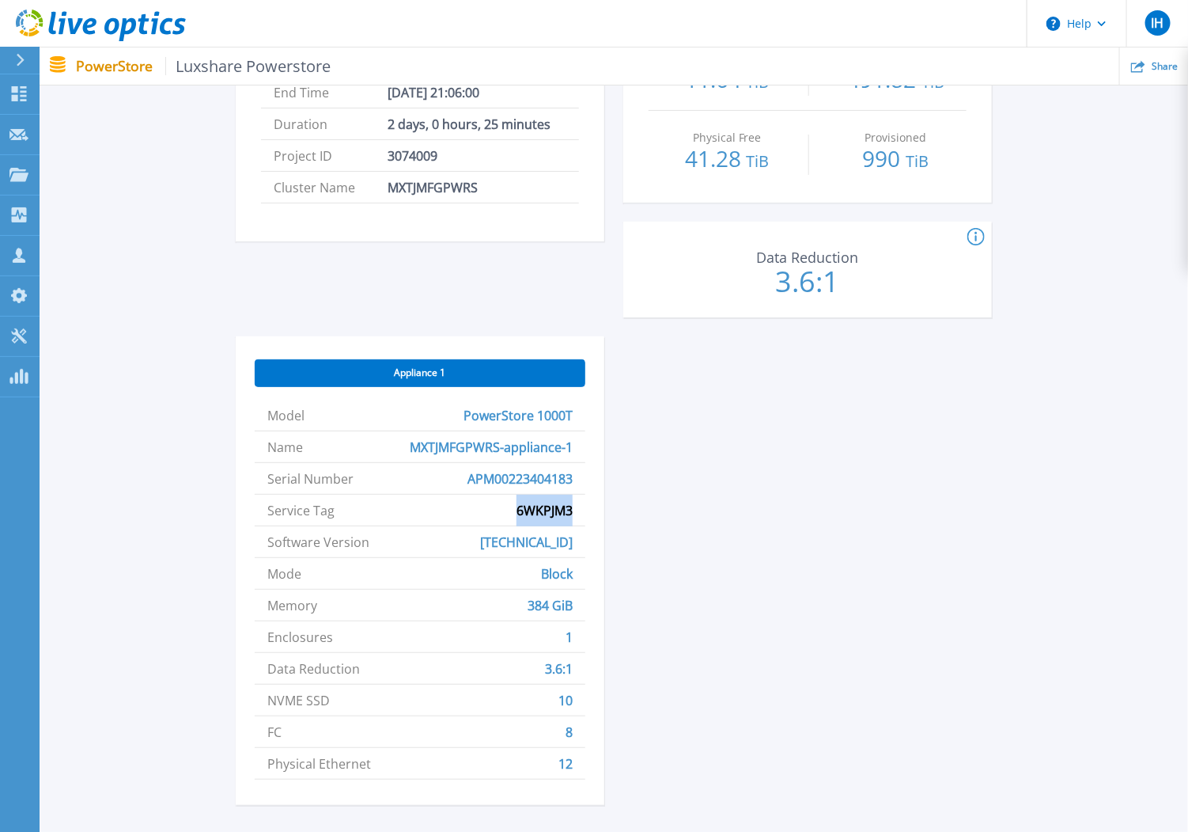
drag, startPoint x: 575, startPoint y: 516, endPoint x: 519, endPoint y: 511, distance: 56.4
click at [519, 511] on li "Service Tag 6WKPJM3" at bounding box center [420, 511] width 331 height 32
copy span "6WKPJM3"
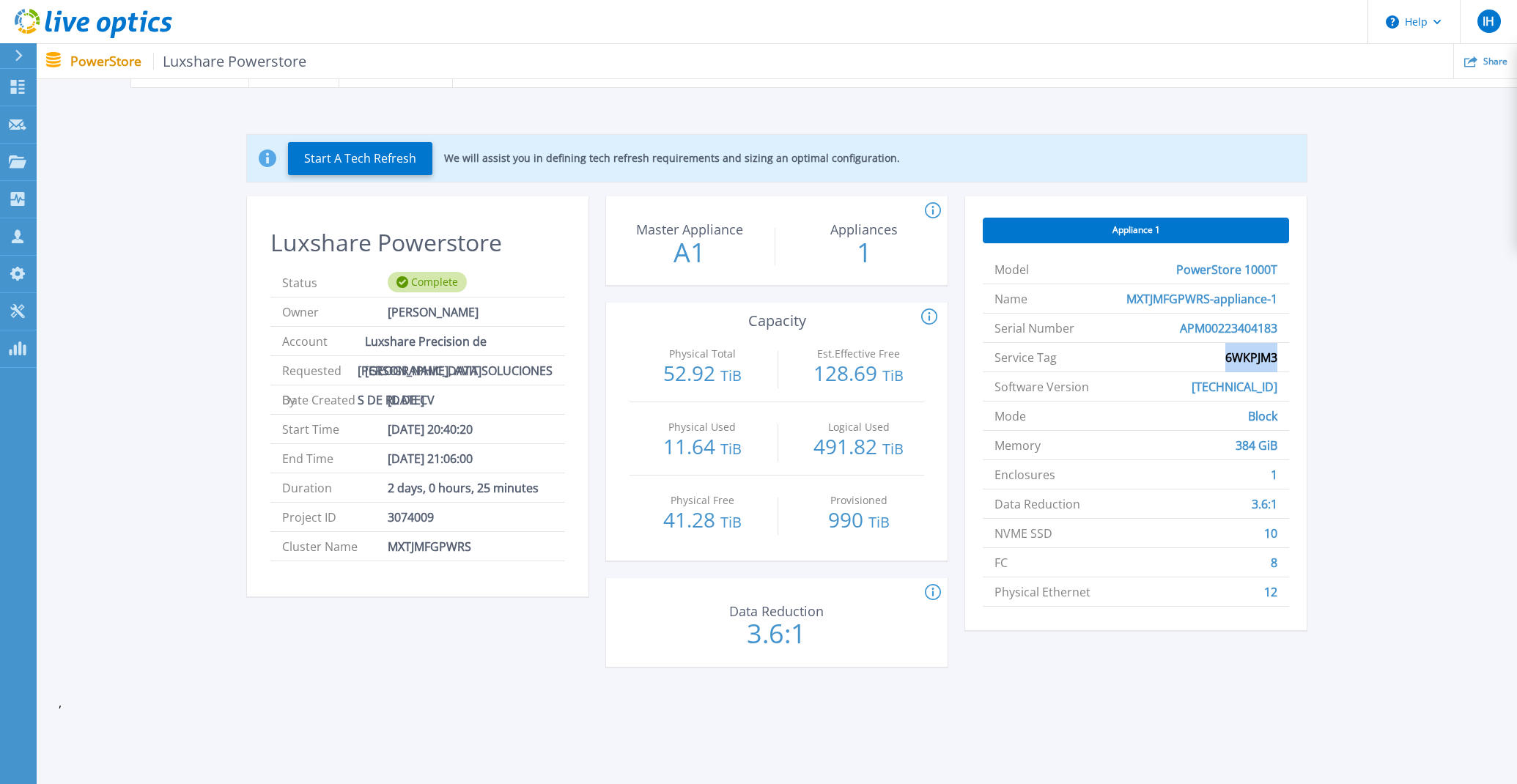
scroll to position [71, 0]
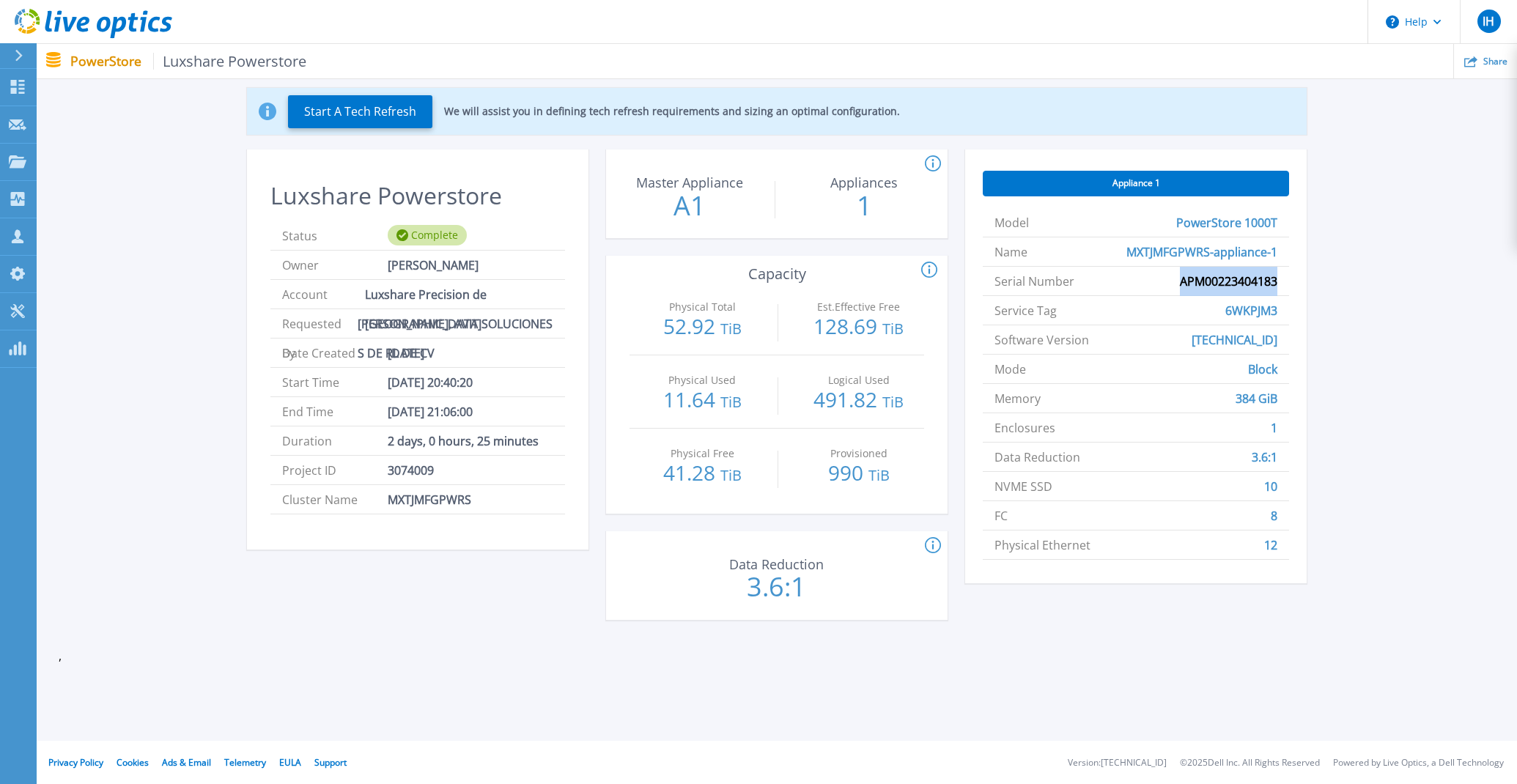
drag, startPoint x: 1277, startPoint y: 280, endPoint x: 1165, endPoint y: 280, distance: 112.0
click at [1100, 280] on li "Serial Number APM00223404183" at bounding box center [1135, 281] width 307 height 30
copy span "APM00223404183"
drag, startPoint x: 1280, startPoint y: 312, endPoint x: 1200, endPoint y: 316, distance: 80.1
click at [1100, 316] on li "Service Tag 6WKPJM3" at bounding box center [1135, 311] width 307 height 30
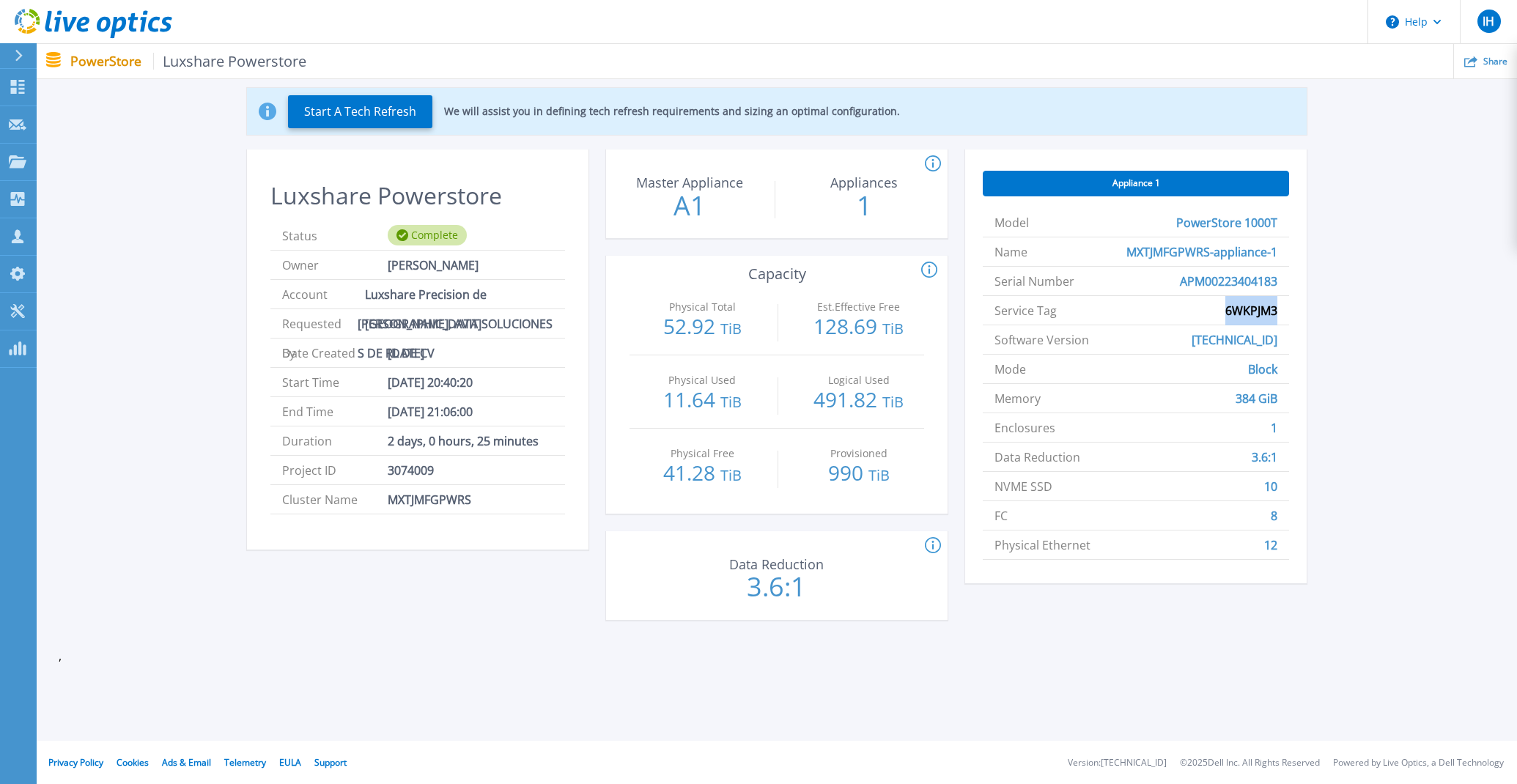
copy span "6WKPJM3"
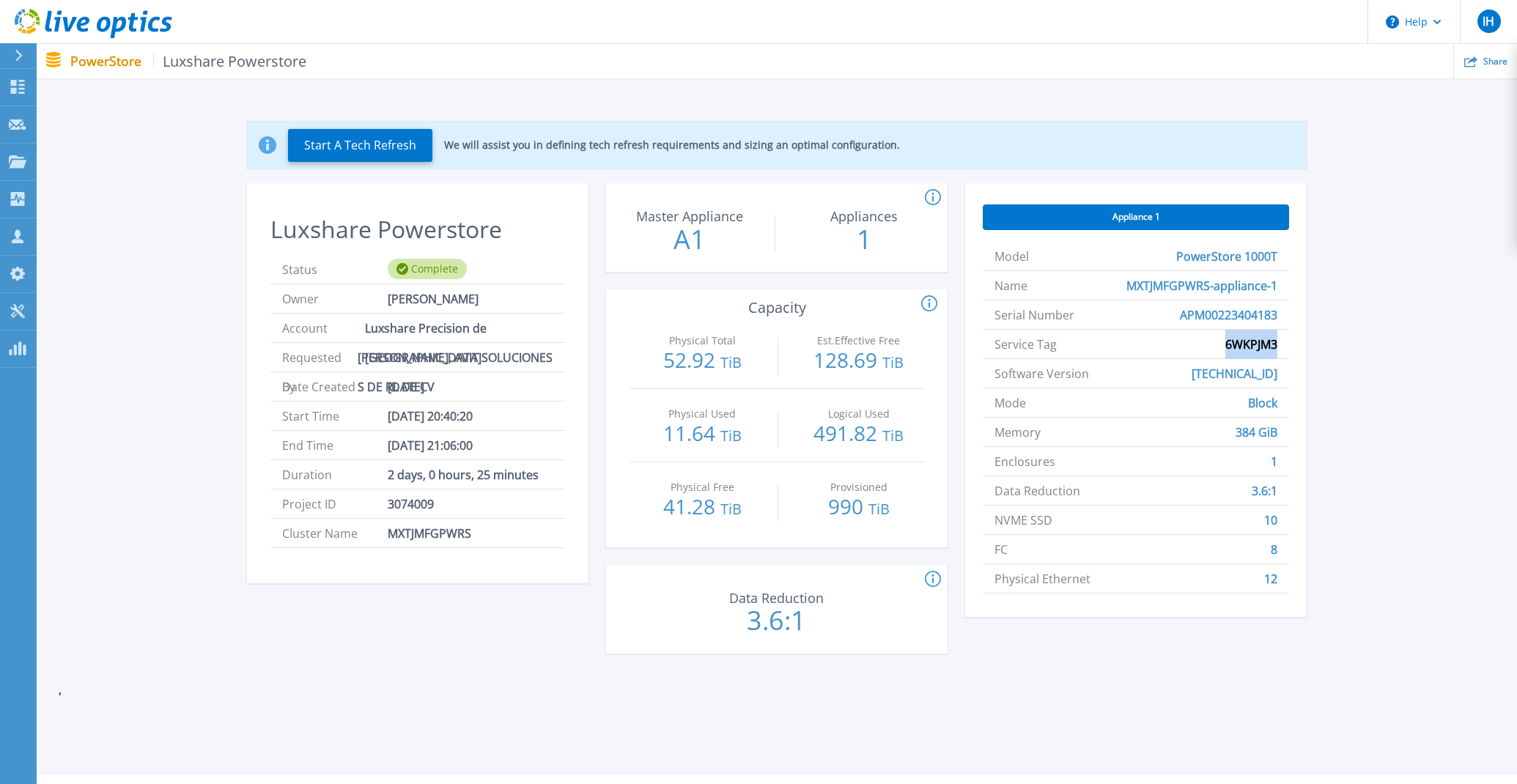
scroll to position [0, 0]
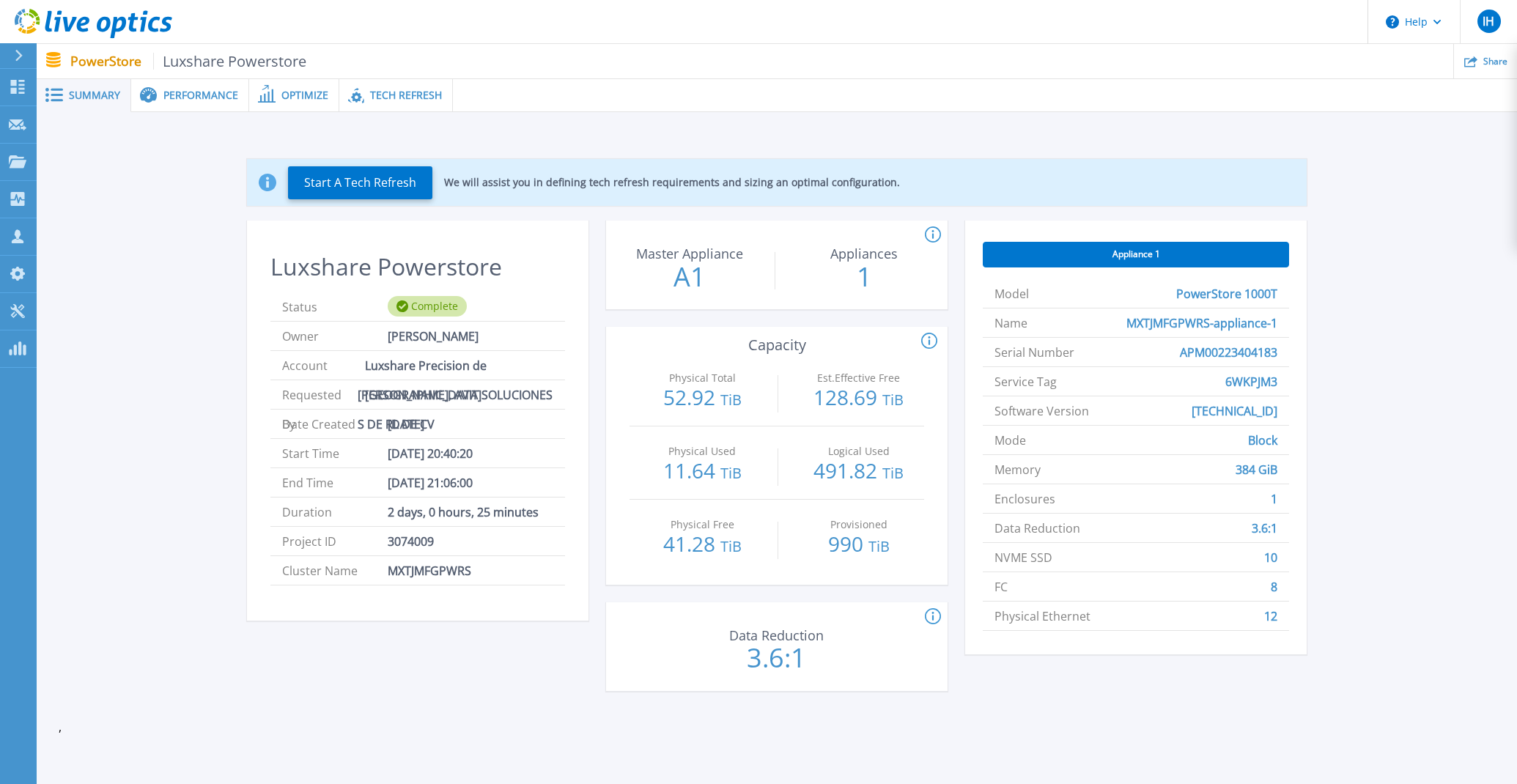
click at [288, 100] on span "Optimize" at bounding box center [305, 94] width 47 height 10
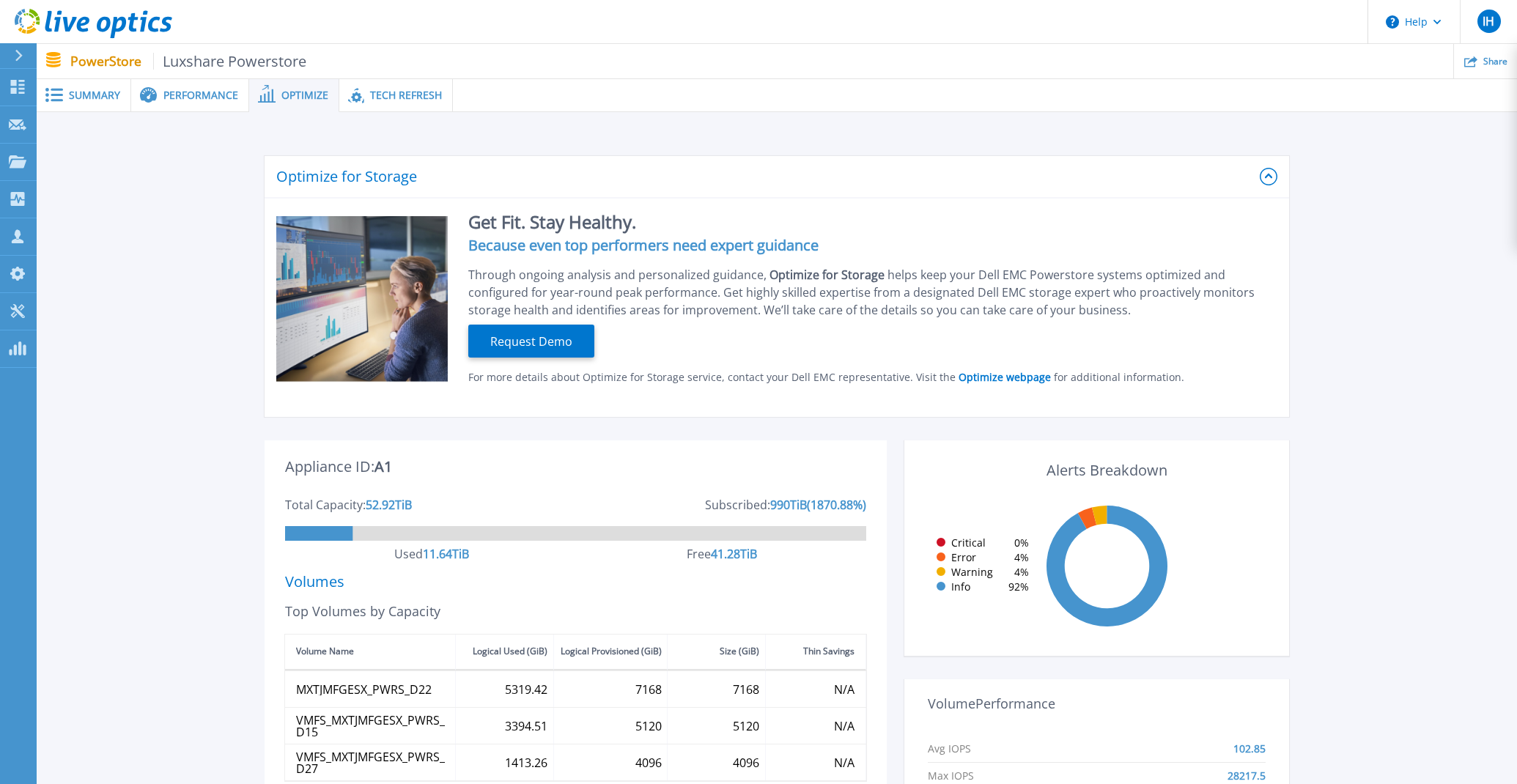
click at [407, 90] on span "Tech Refresh" at bounding box center [407, 94] width 72 height 10
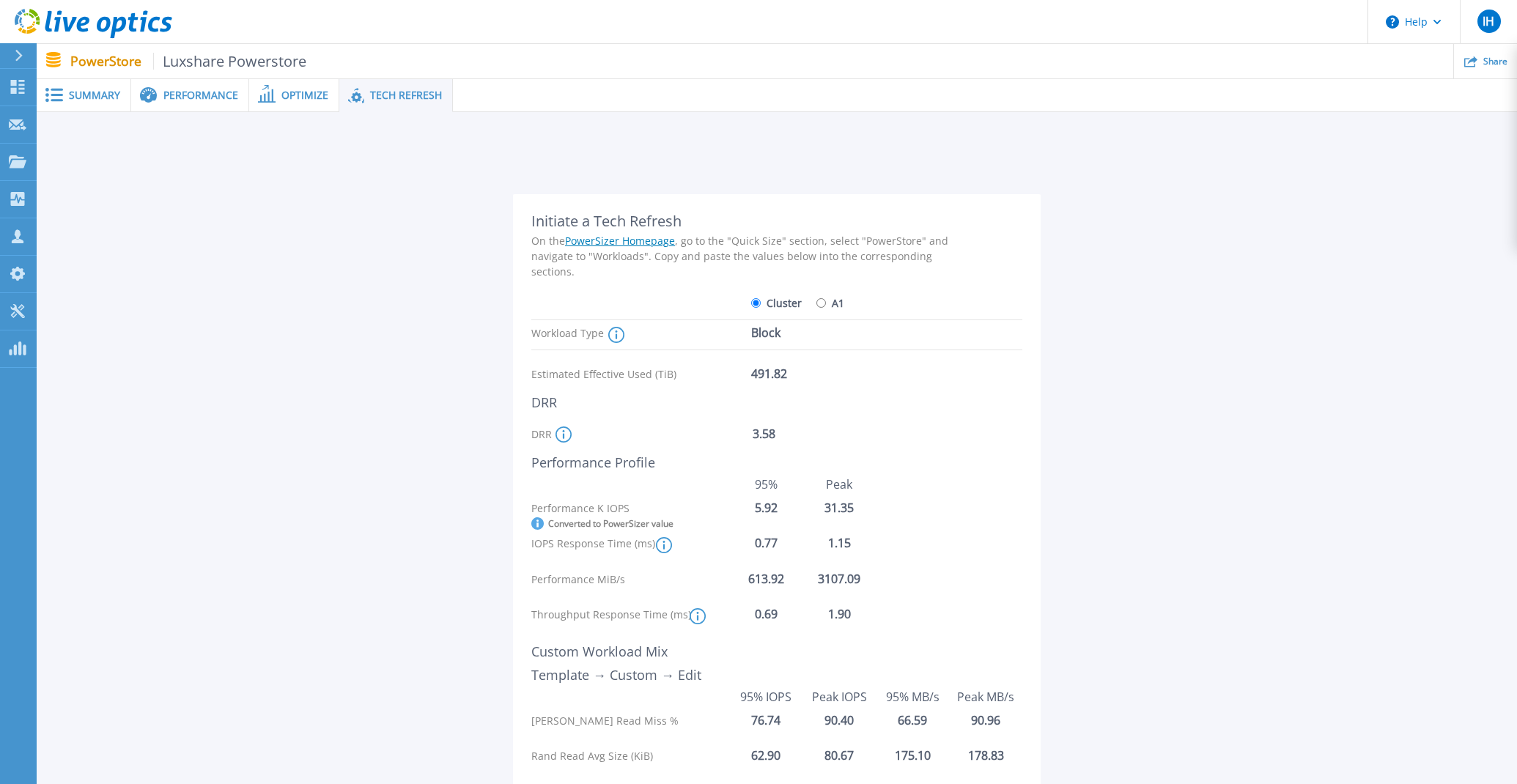
click at [96, 96] on span "Summary" at bounding box center [94, 94] width 51 height 10
